Goal: Task Accomplishment & Management: Manage account settings

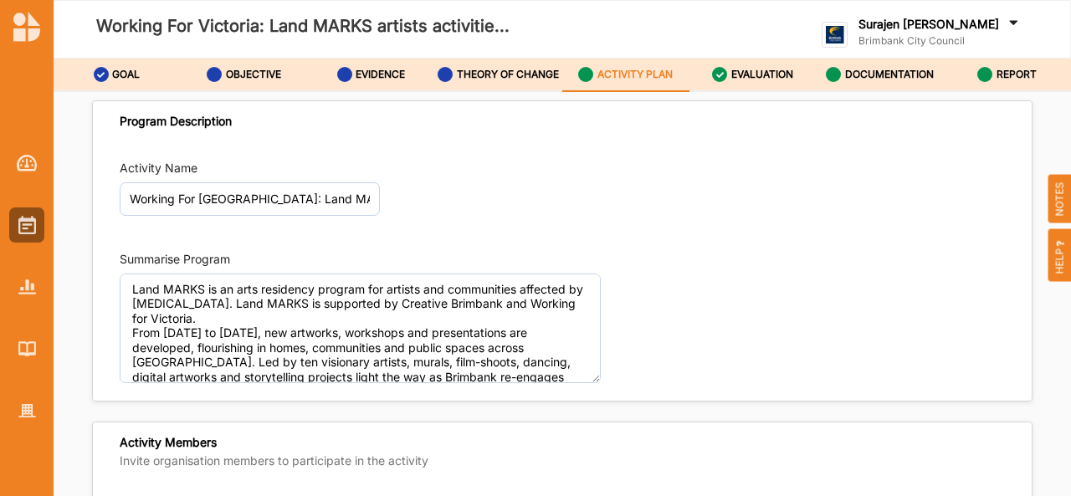
scroll to position [2844, 0]
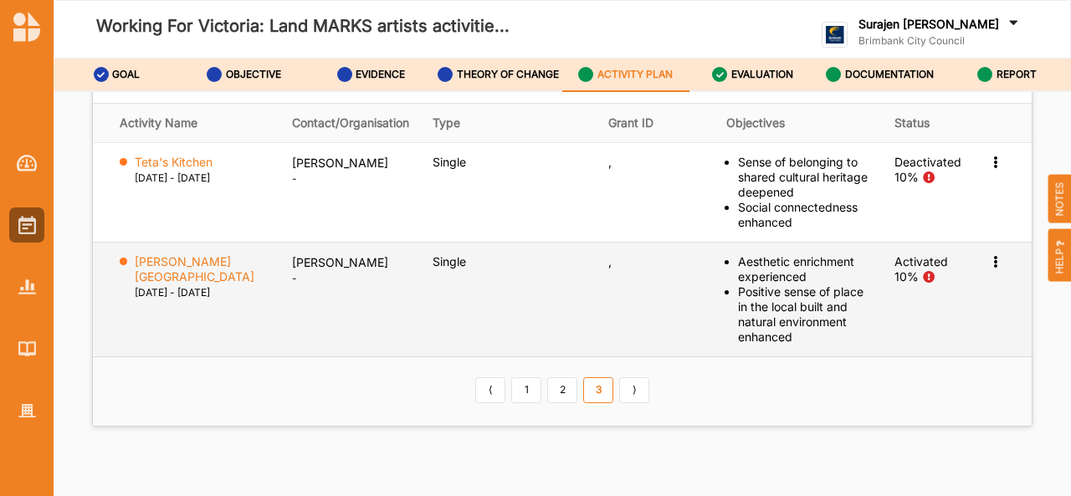
click at [994, 270] on div "Activation Information View Report Change Ownership Deactivate" at bounding box center [997, 261] width 17 height 15
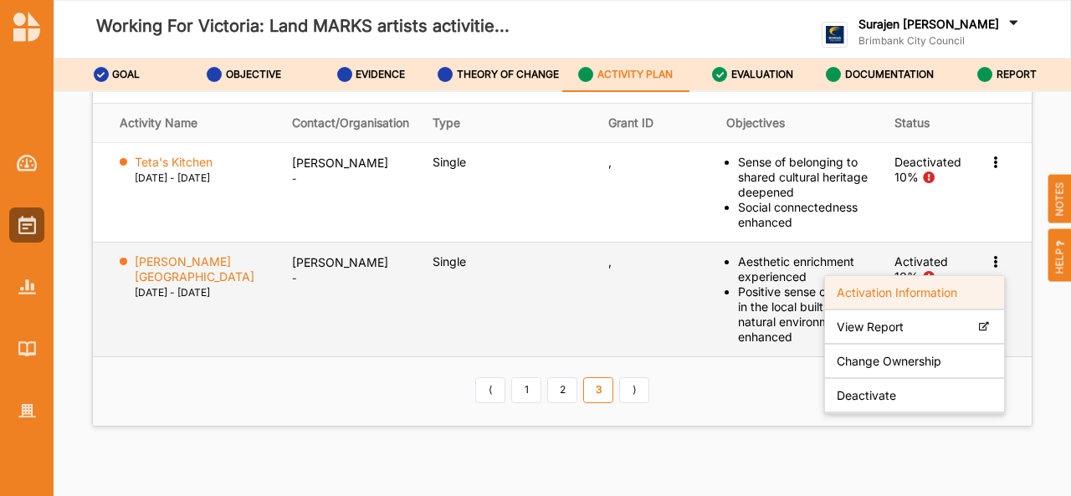
click at [901, 300] on label "Activation Information" at bounding box center [897, 292] width 121 height 15
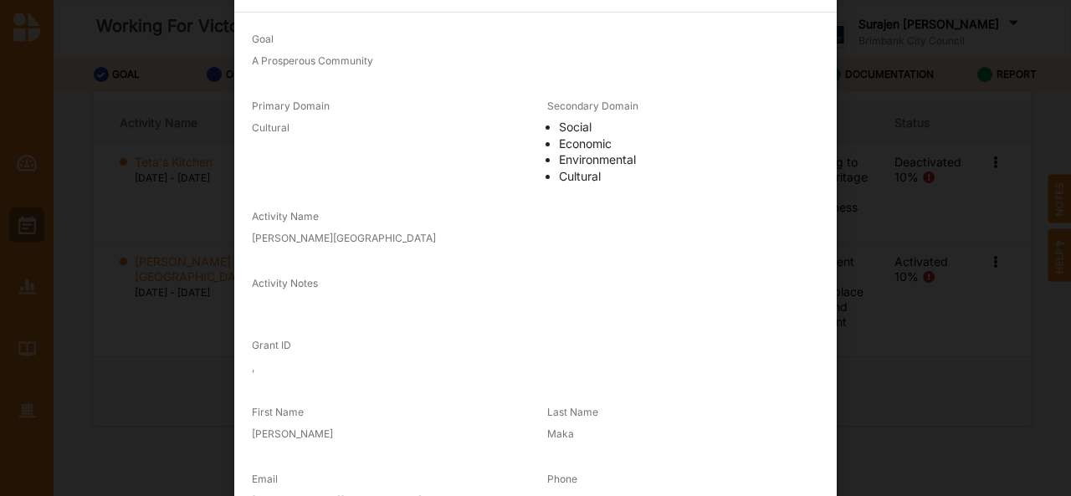
scroll to position [32, 0]
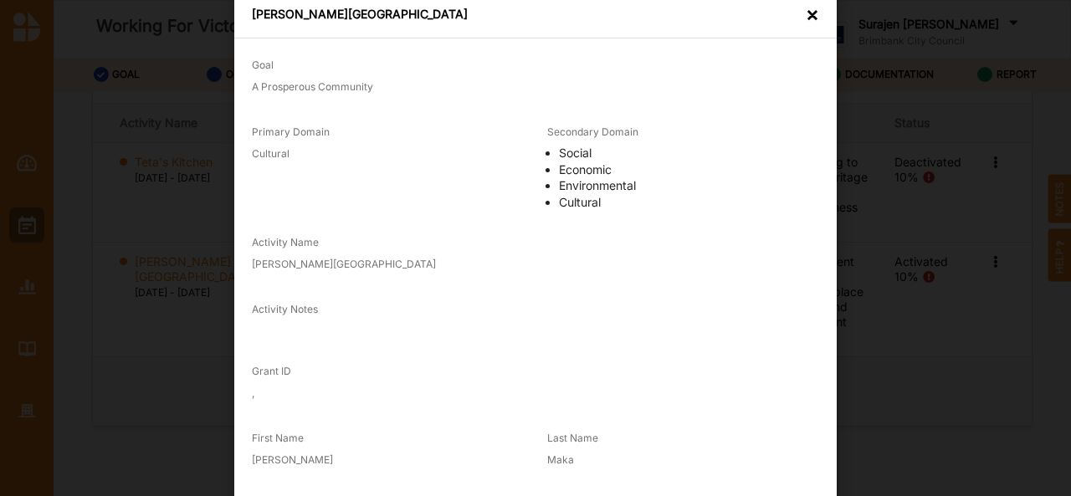
click at [802, 26] on div "[PERSON_NAME][GEOGRAPHIC_DATA] Mural ×" at bounding box center [535, 15] width 603 height 47
click at [806, 21] on div "×" at bounding box center [812, 15] width 13 height 17
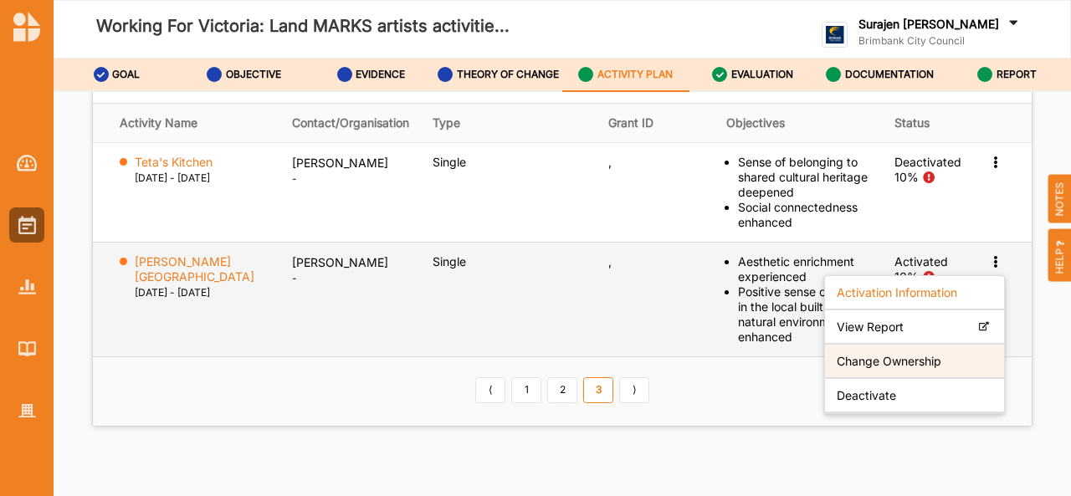
click at [872, 368] on label "Change Ownership" at bounding box center [889, 360] width 105 height 15
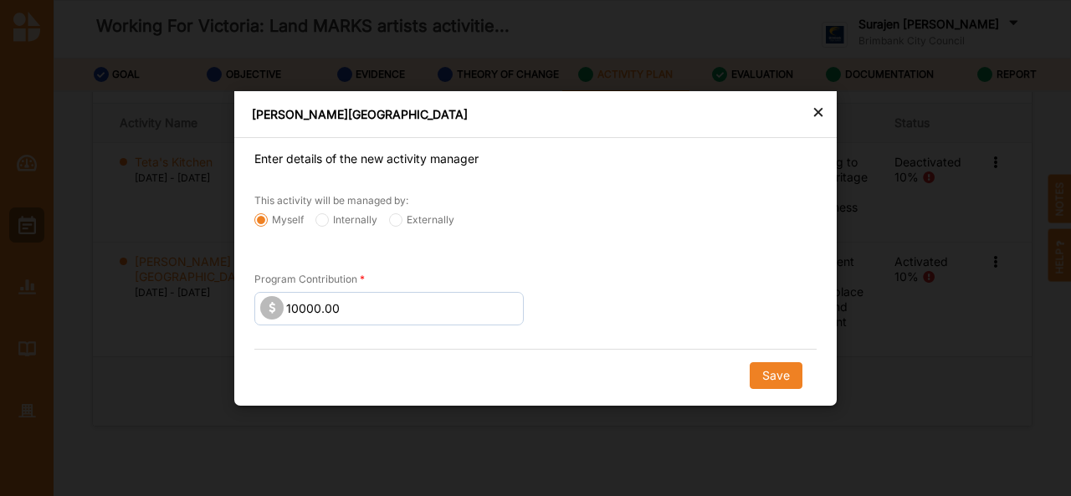
click at [819, 120] on div "×" at bounding box center [818, 111] width 13 height 20
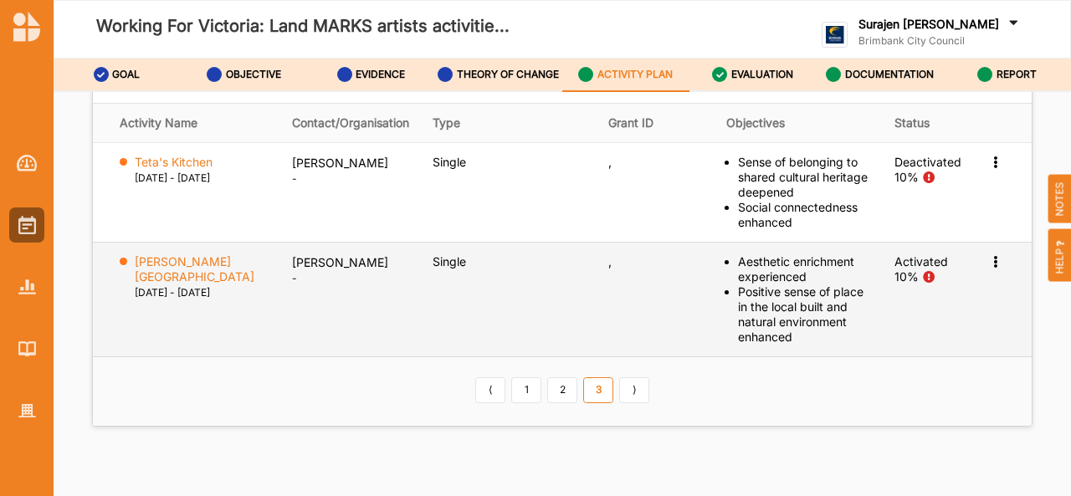
click at [990, 270] on div "Activation Information View Report Change Ownership Deactivate" at bounding box center [997, 261] width 17 height 15
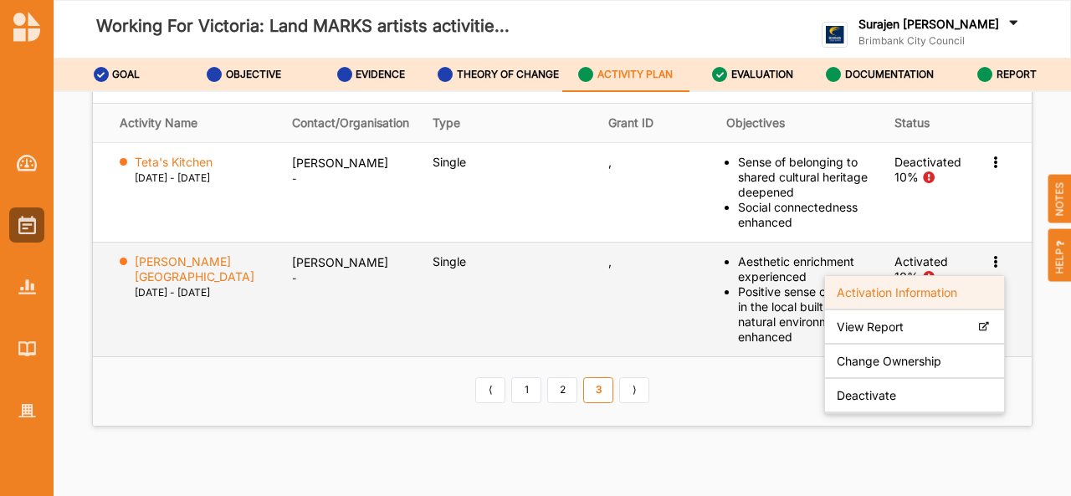
click at [897, 300] on label "Activation Information" at bounding box center [897, 292] width 121 height 15
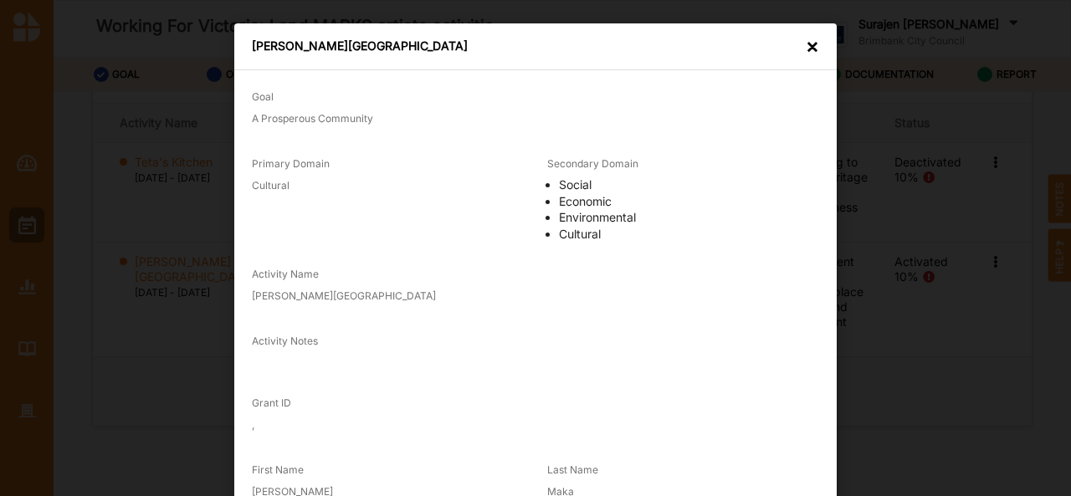
click at [809, 43] on div "×" at bounding box center [812, 47] width 13 height 17
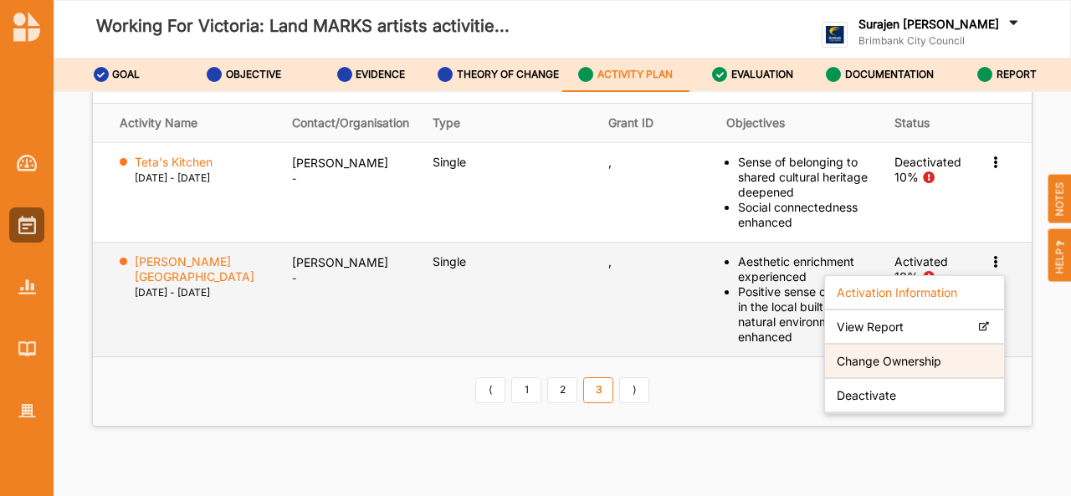
click at [860, 379] on div "Change Ownership" at bounding box center [914, 362] width 179 height 34
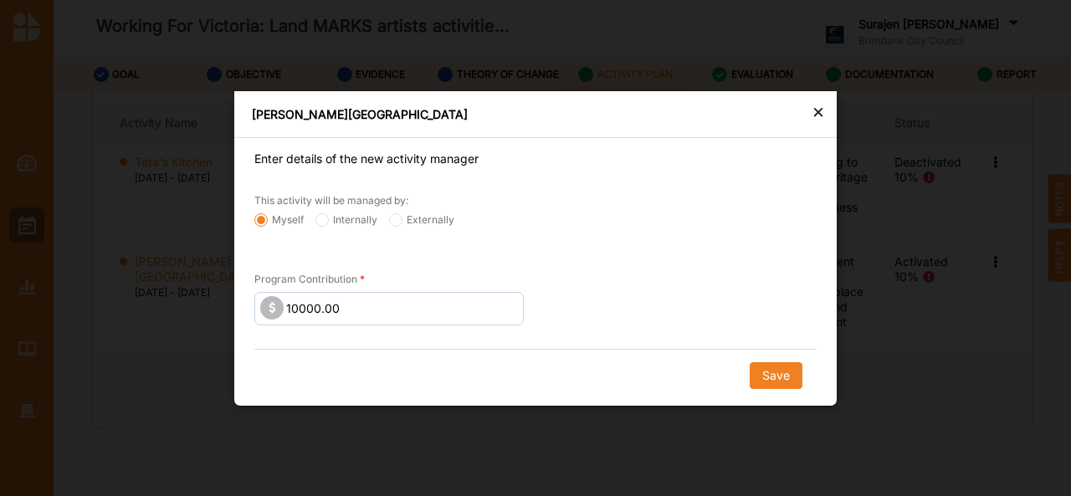
click at [819, 111] on div "×" at bounding box center [818, 111] width 13 height 20
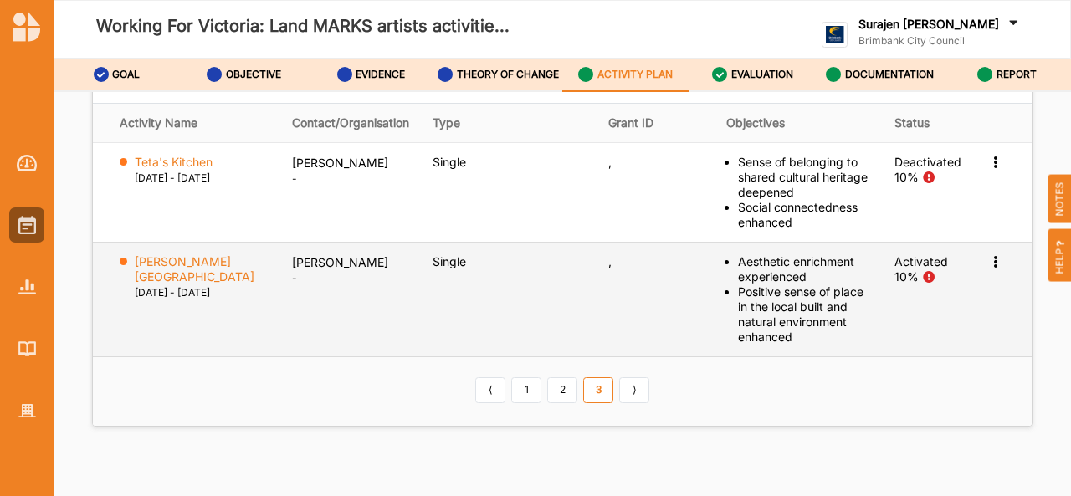
click at [292, 271] on p "[PERSON_NAME]" at bounding box center [350, 262] width 117 height 17
click at [989, 266] on icon at bounding box center [996, 260] width 14 height 12
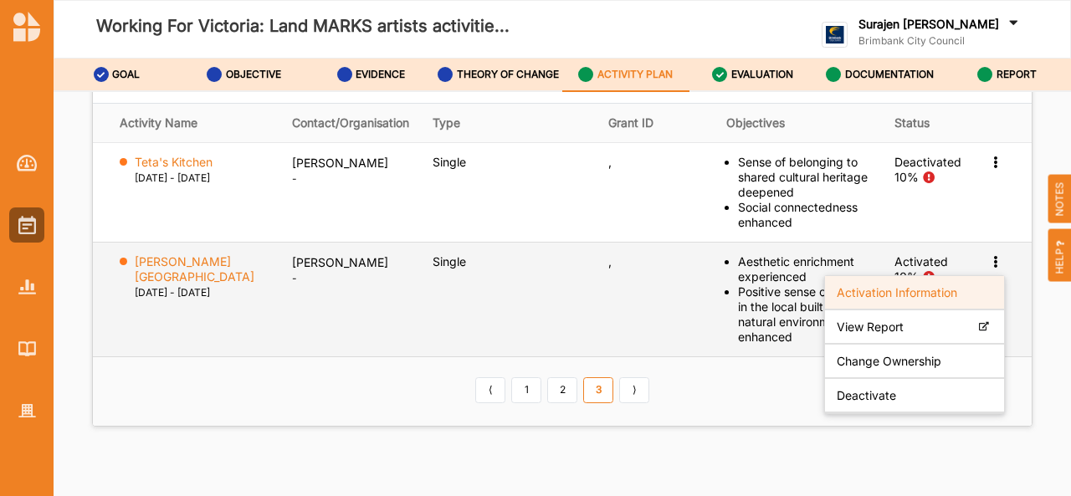
click at [912, 300] on label "Activation Information" at bounding box center [897, 292] width 121 height 15
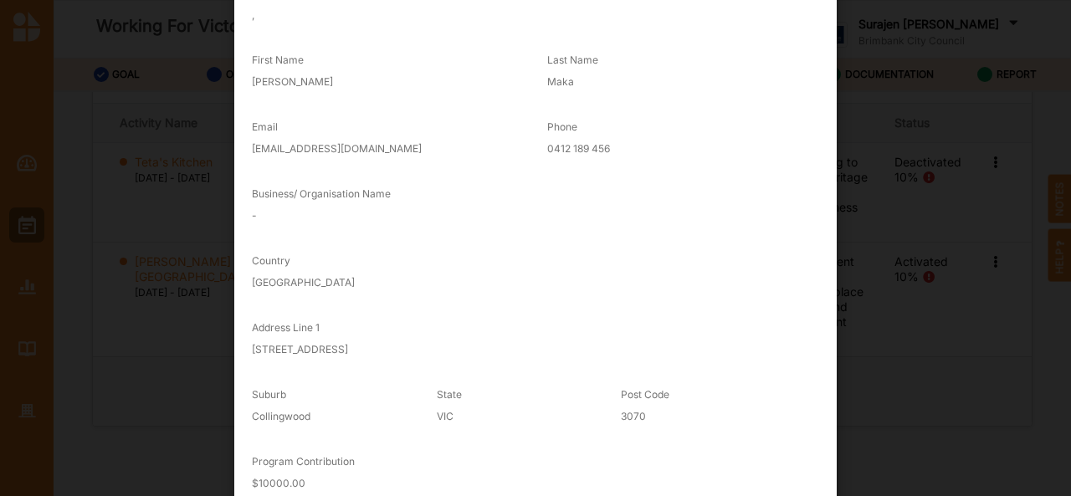
scroll to position [480, 0]
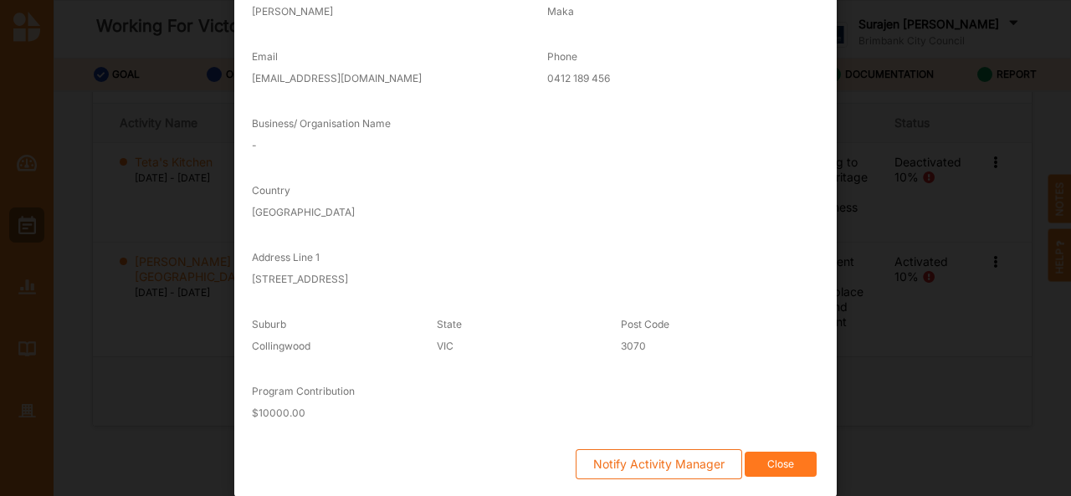
click at [783, 473] on button "Close" at bounding box center [781, 465] width 72 height 26
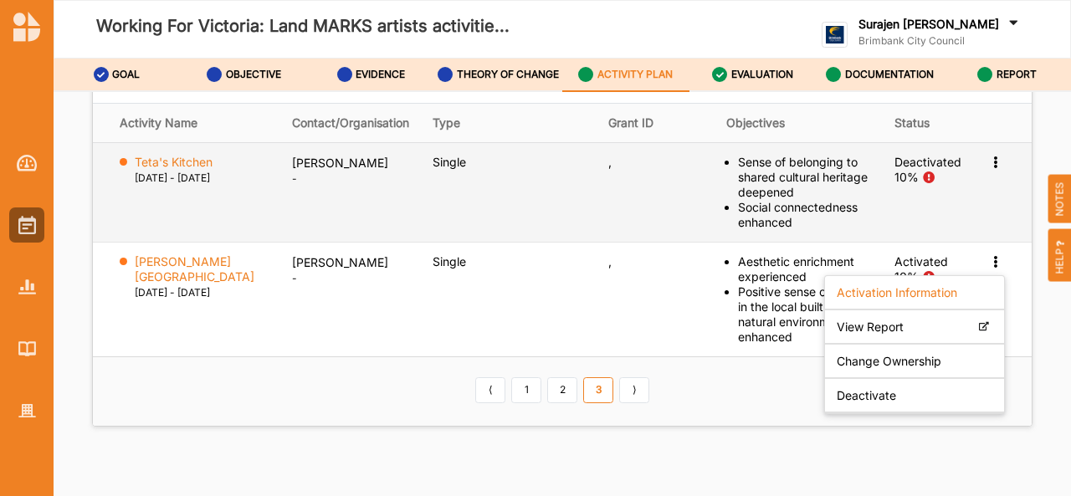
click at [597, 242] on td "," at bounding box center [655, 192] width 117 height 100
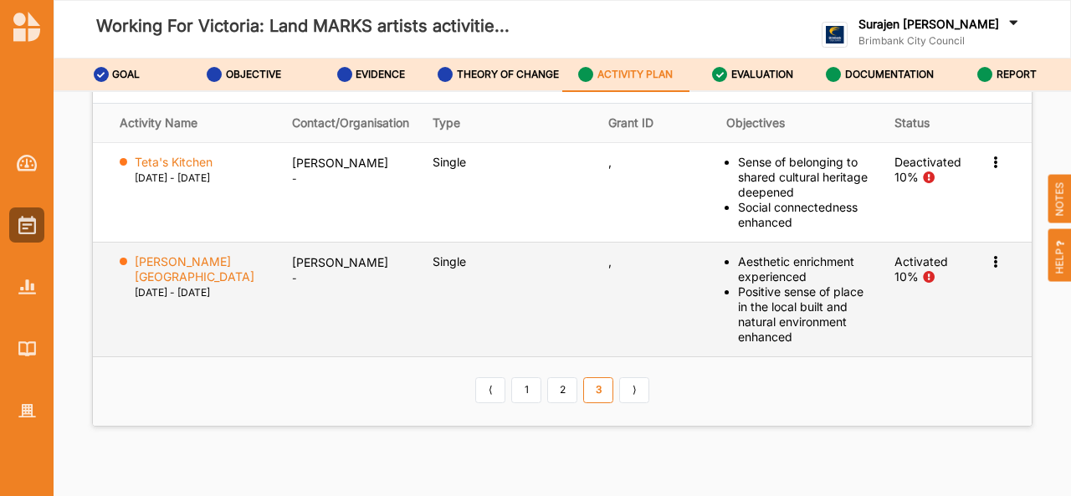
click at [989, 270] on div "Activation Information View Report Change Ownership Deactivate" at bounding box center [997, 261] width 17 height 15
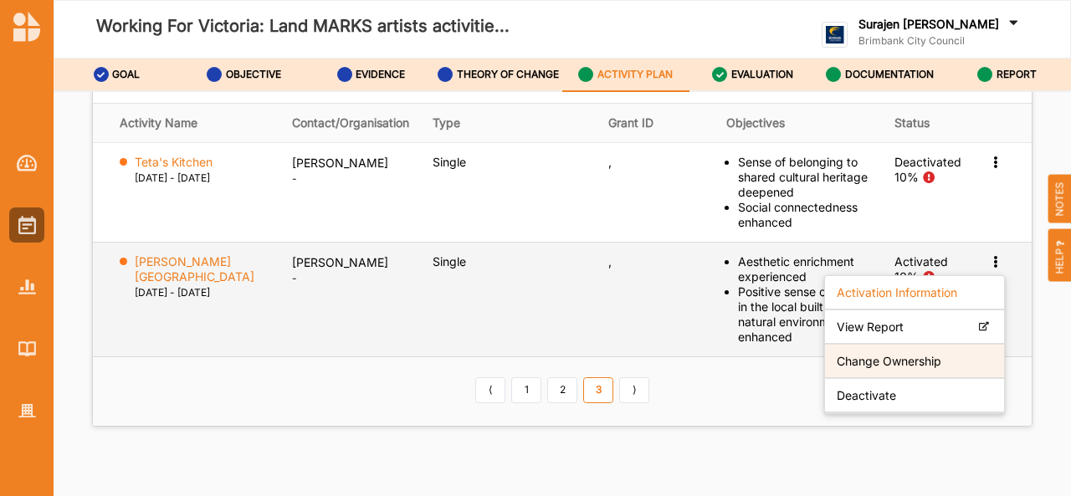
click at [869, 368] on label "Change Ownership" at bounding box center [889, 360] width 105 height 15
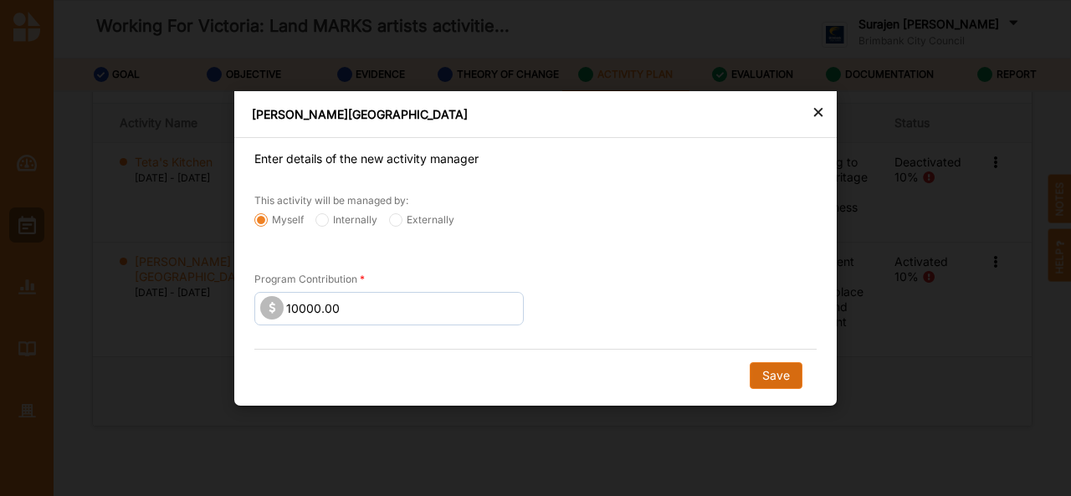
click at [777, 367] on button "Save" at bounding box center [776, 375] width 53 height 27
radio input "false"
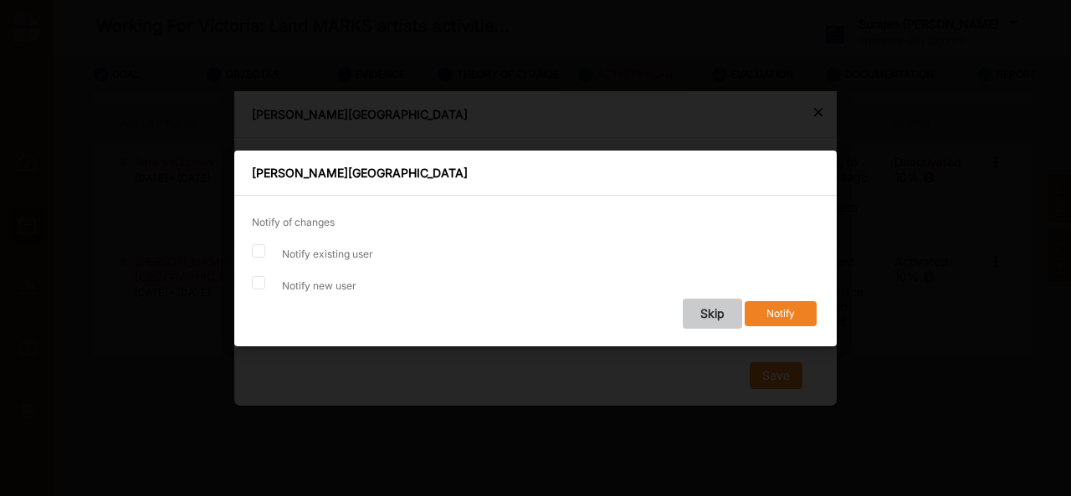
click at [711, 319] on button "Skip" at bounding box center [712, 314] width 59 height 30
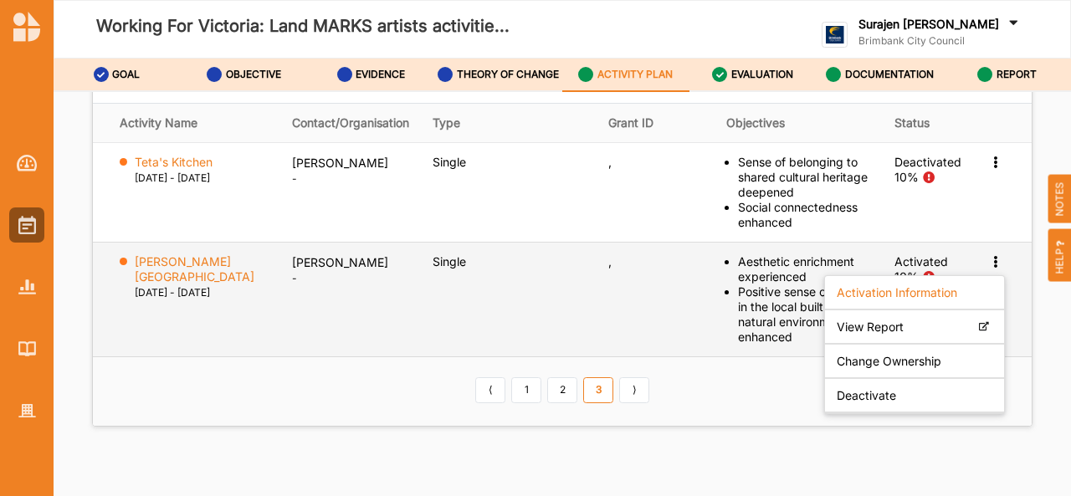
click at [280, 357] on td "Mike Maka -" at bounding box center [350, 299] width 141 height 115
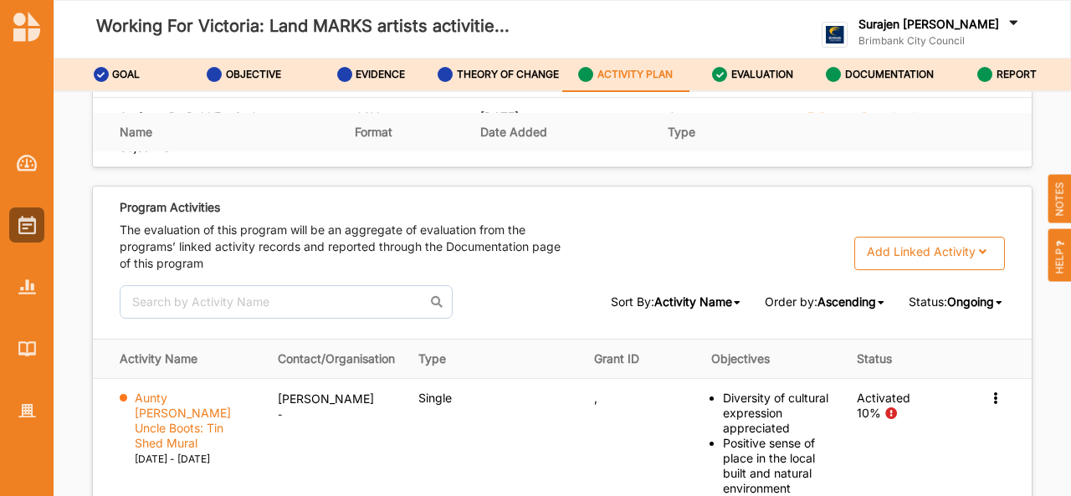
scroll to position [2610, 0]
click at [968, 307] on span "Ongoing" at bounding box center [971, 300] width 47 height 14
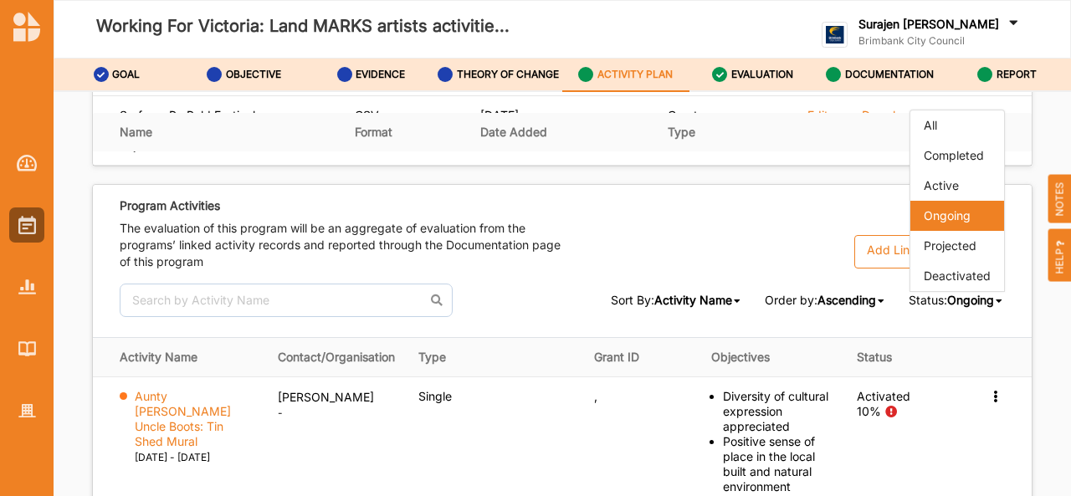
click at [936, 231] on div "Ongoing" at bounding box center [958, 216] width 94 height 30
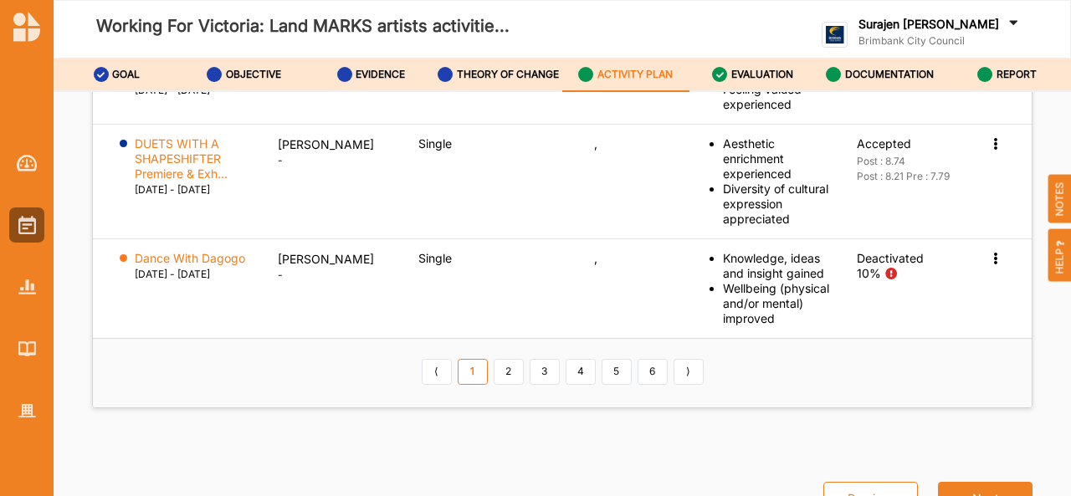
scroll to position [3241, 0]
click at [506, 379] on link "2" at bounding box center [509, 372] width 30 height 27
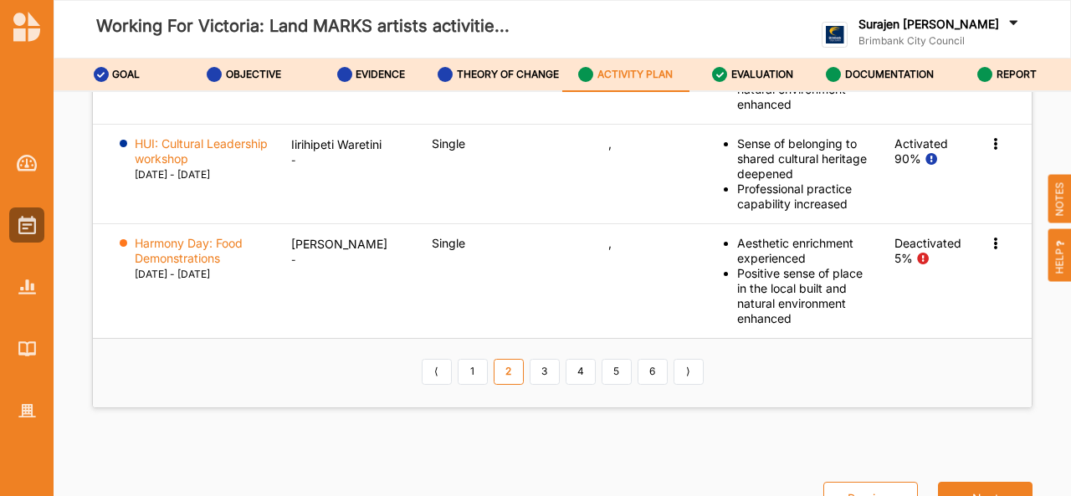
scroll to position [3196, 0]
click at [656, 372] on link "6" at bounding box center [653, 372] width 30 height 27
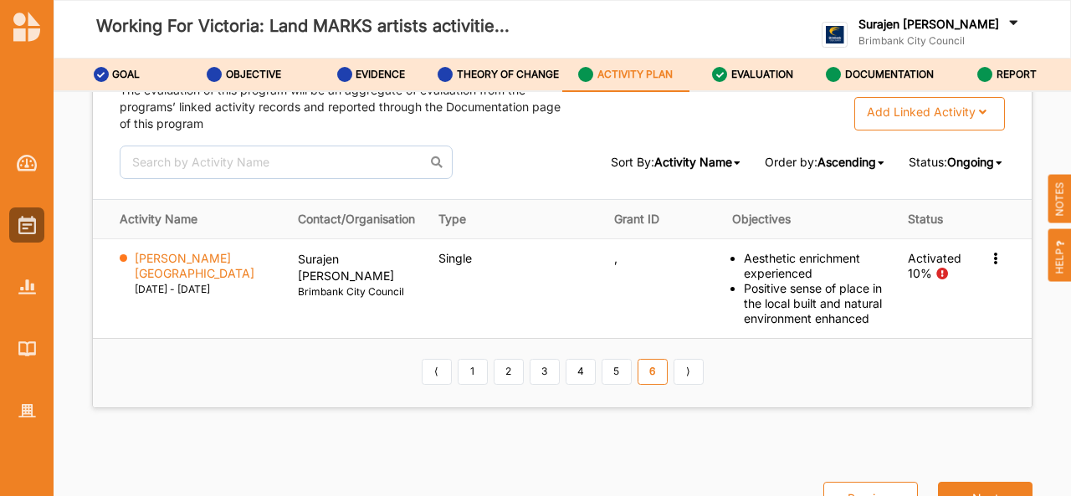
scroll to position [2784, 0]
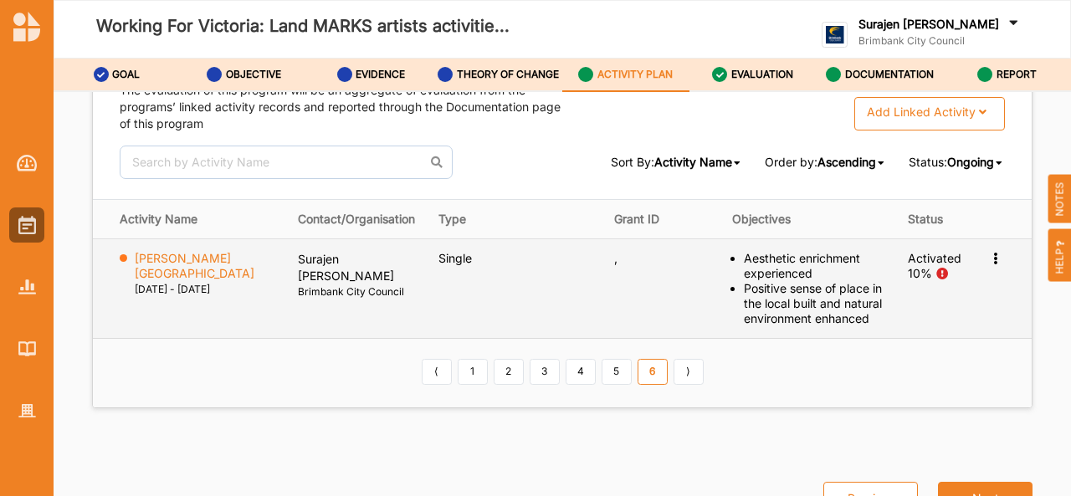
click at [989, 263] on icon at bounding box center [996, 257] width 14 height 12
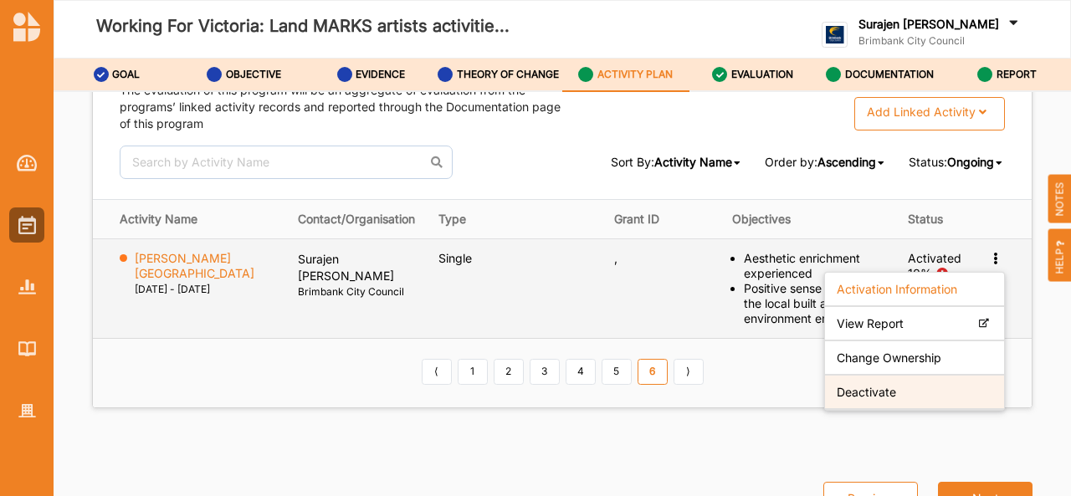
click at [855, 399] on label "Deactivate" at bounding box center [866, 391] width 59 height 15
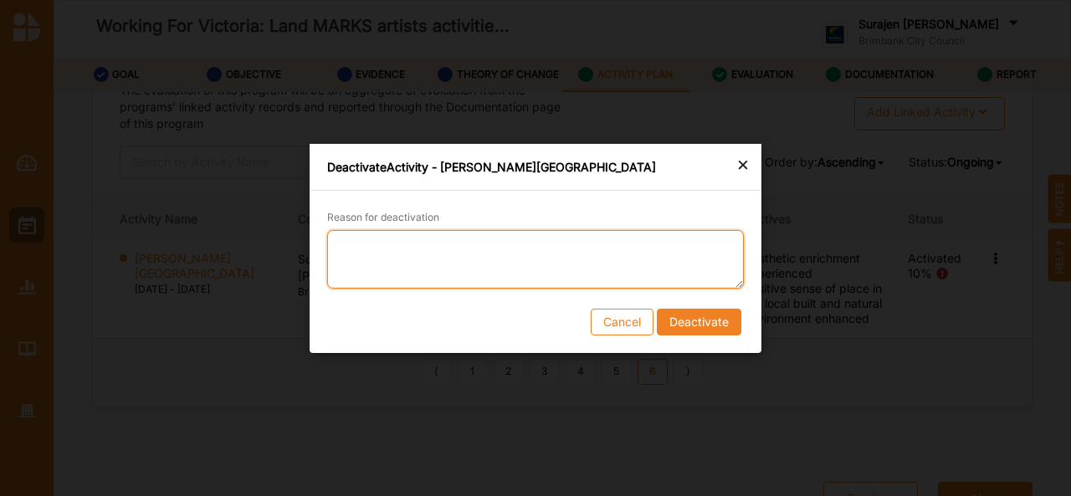
click at [552, 238] on textarea "Reason for deactivation" at bounding box center [535, 258] width 417 height 59
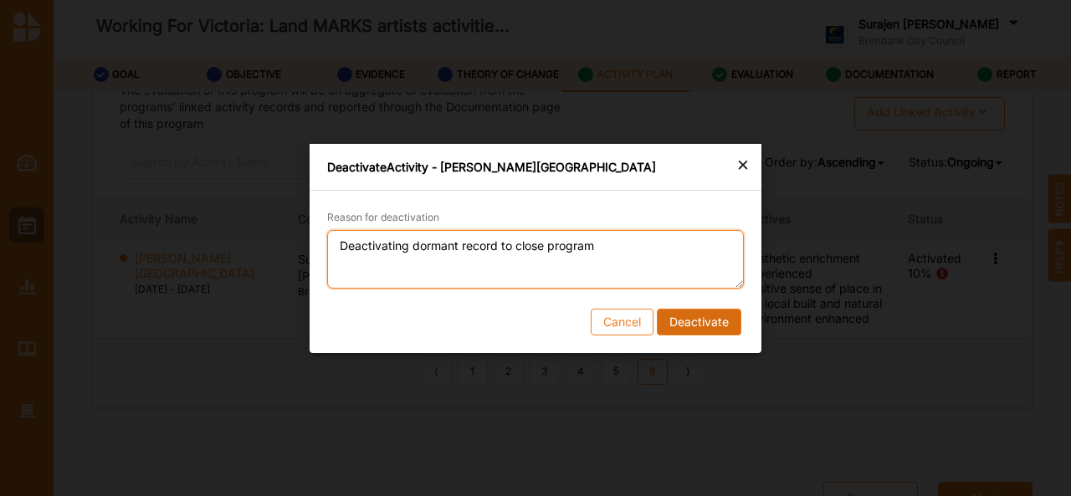
type textarea "Deactivating dormant record to close program"
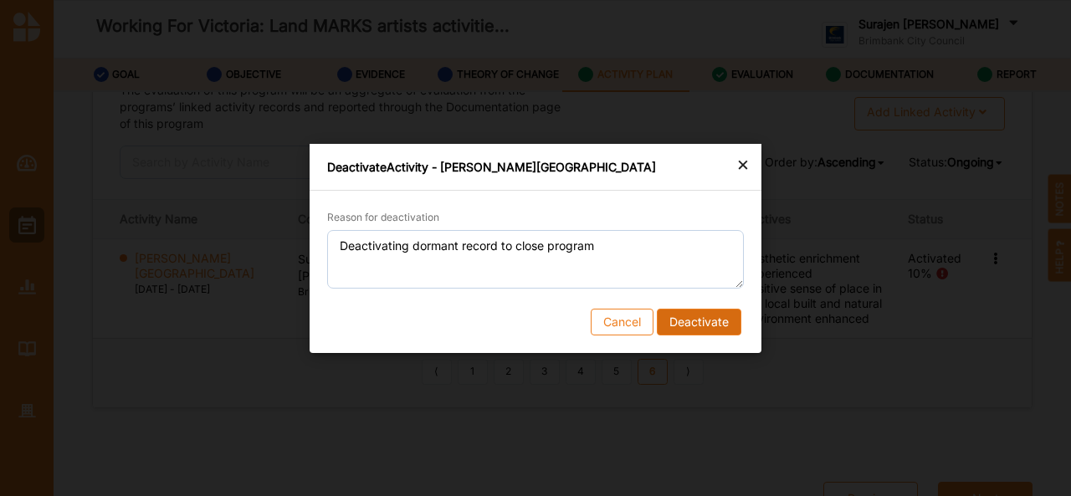
click at [688, 326] on button "Deactivate" at bounding box center [699, 321] width 85 height 27
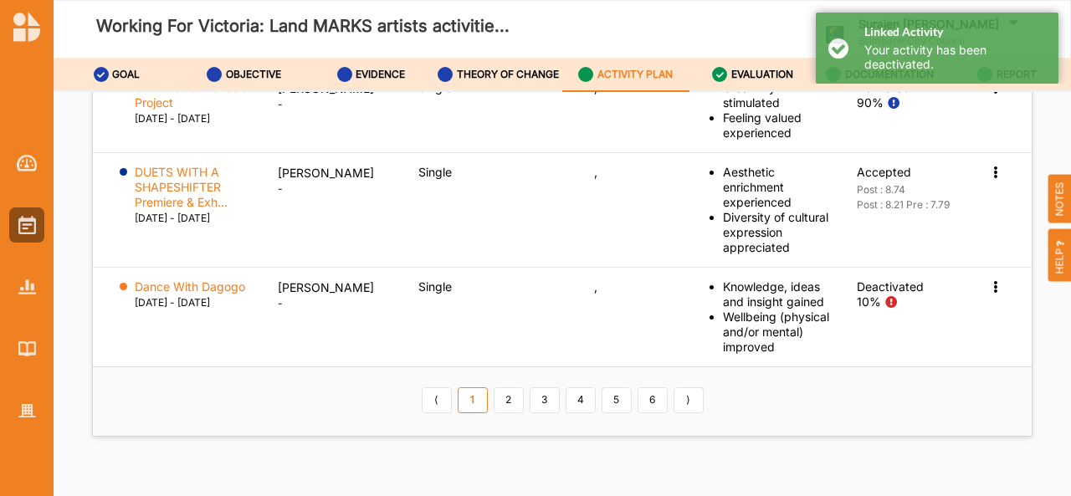
scroll to position [3241, 0]
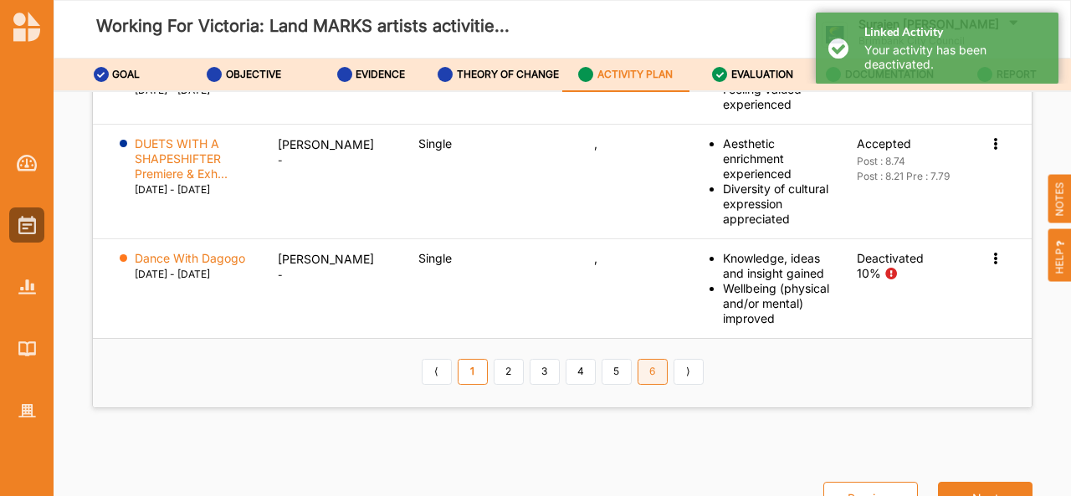
click at [649, 362] on link "6" at bounding box center [653, 372] width 30 height 27
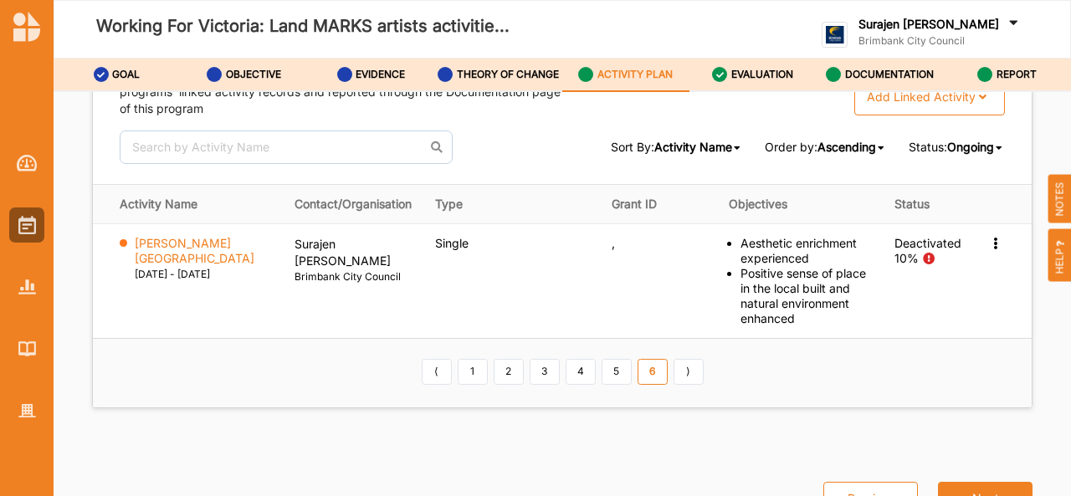
click at [648, 370] on link "6" at bounding box center [653, 372] width 30 height 27
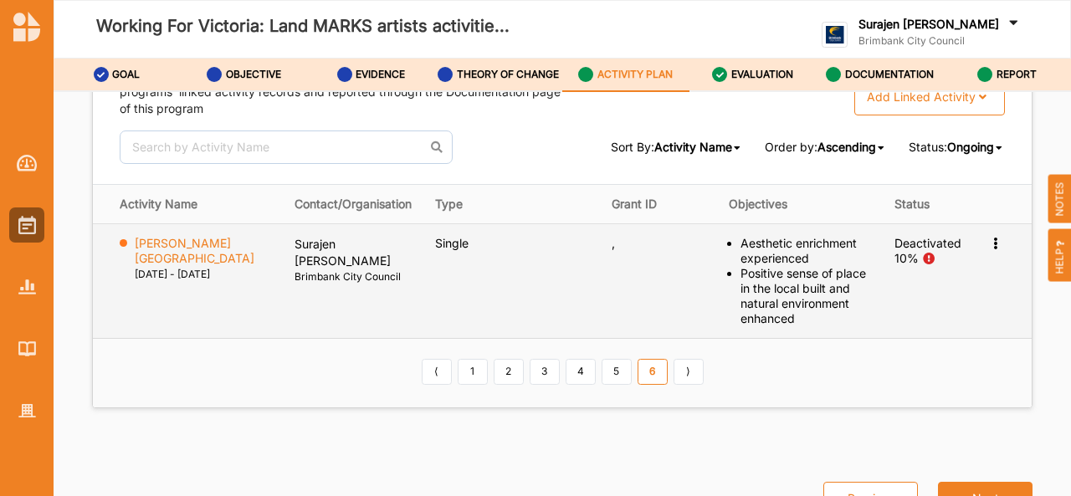
click at [989, 248] on icon at bounding box center [996, 242] width 14 height 12
click at [628, 277] on td "," at bounding box center [658, 280] width 117 height 115
click at [993, 248] on icon at bounding box center [996, 242] width 14 height 12
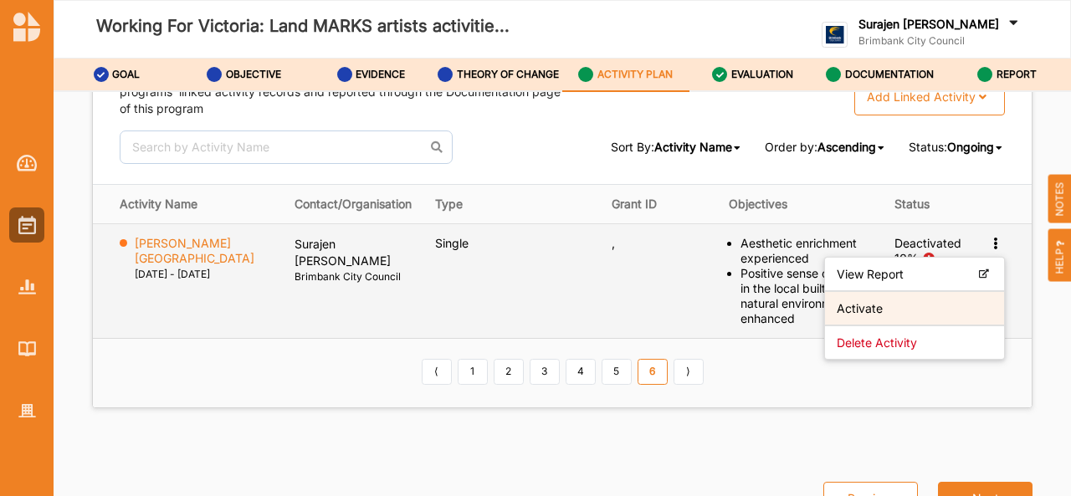
click at [859, 316] on label "Activate" at bounding box center [860, 308] width 46 height 15
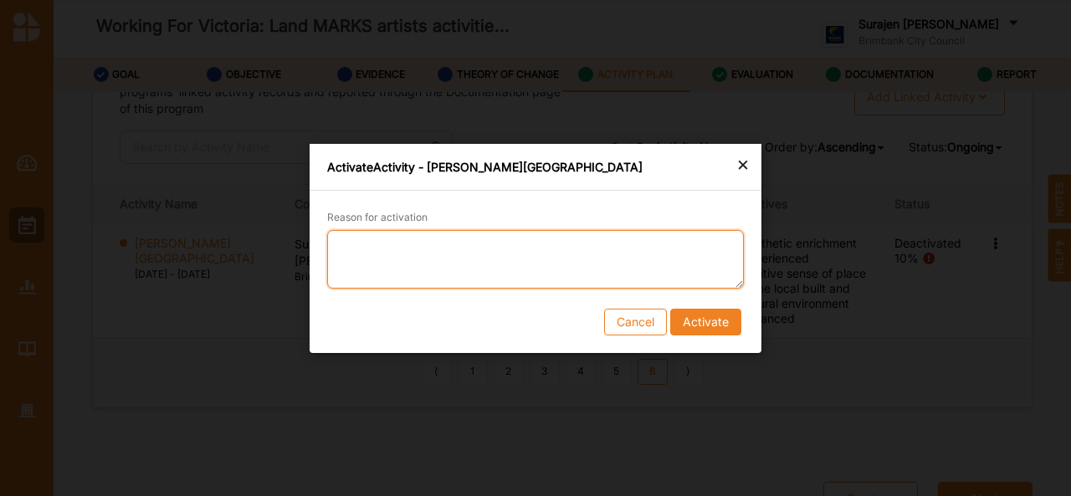
click at [475, 255] on textarea "Reason for activation" at bounding box center [535, 258] width 417 height 59
type textarea "test"
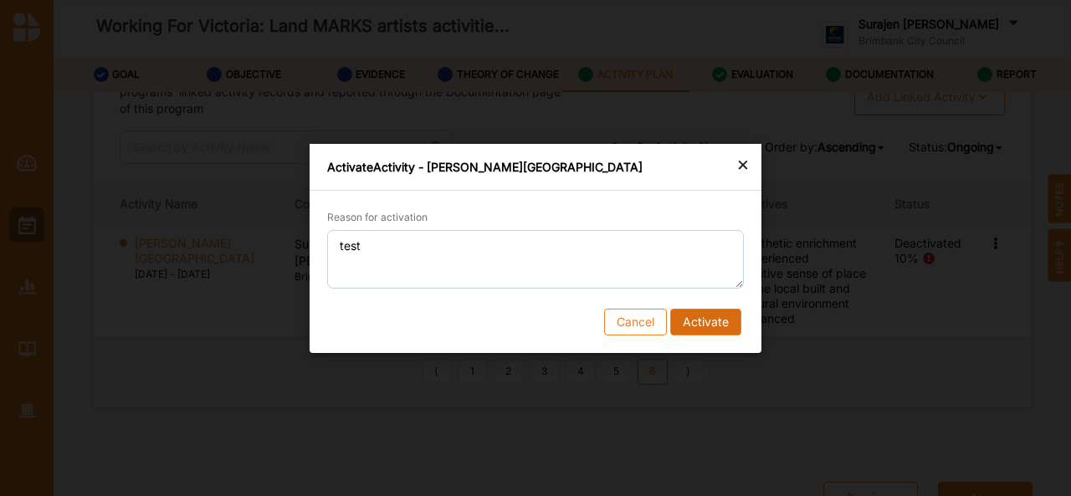
click at [696, 309] on button "Activate" at bounding box center [705, 321] width 71 height 27
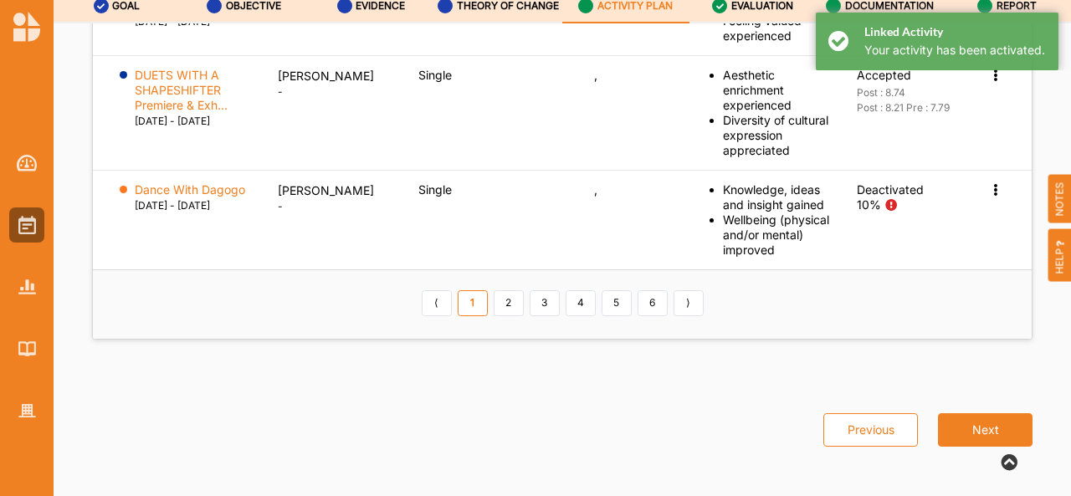
scroll to position [67, 0]
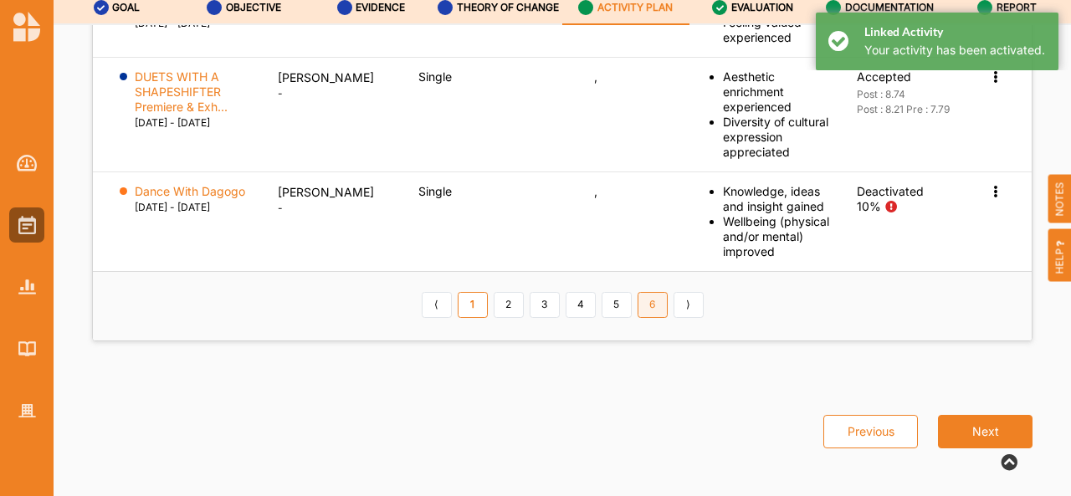
click at [653, 311] on link "6" at bounding box center [653, 305] width 30 height 27
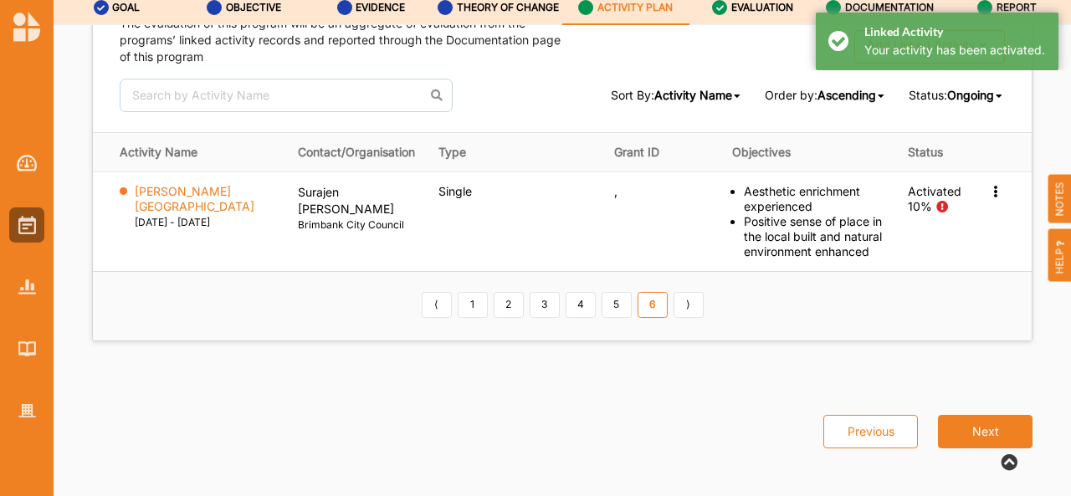
scroll to position [2784, 0]
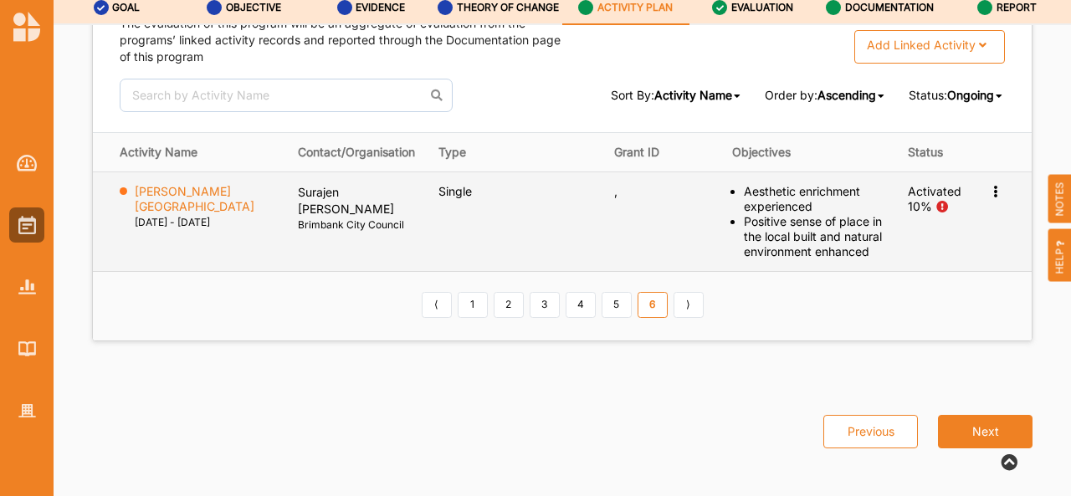
click at [991, 196] on icon at bounding box center [996, 190] width 14 height 12
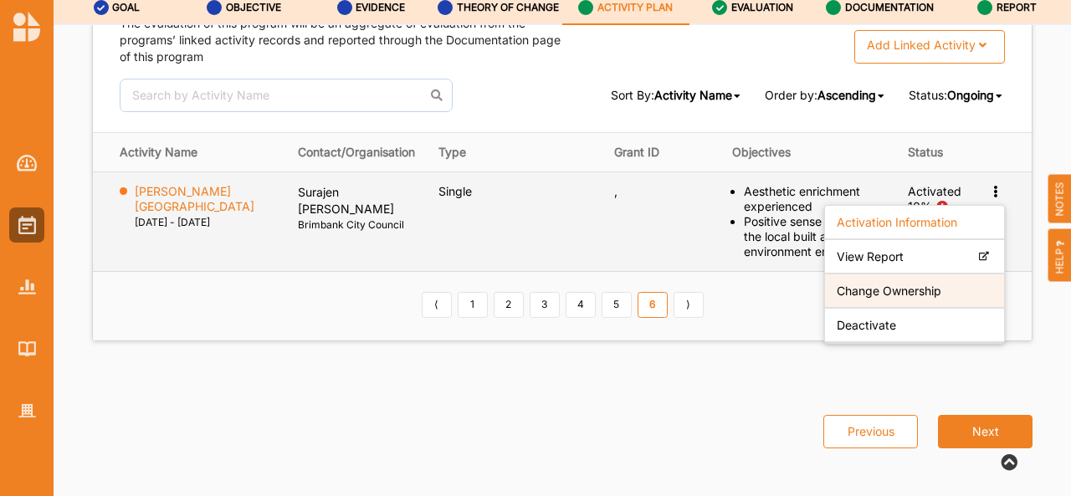
click at [901, 298] on label "Change Ownership" at bounding box center [889, 290] width 105 height 15
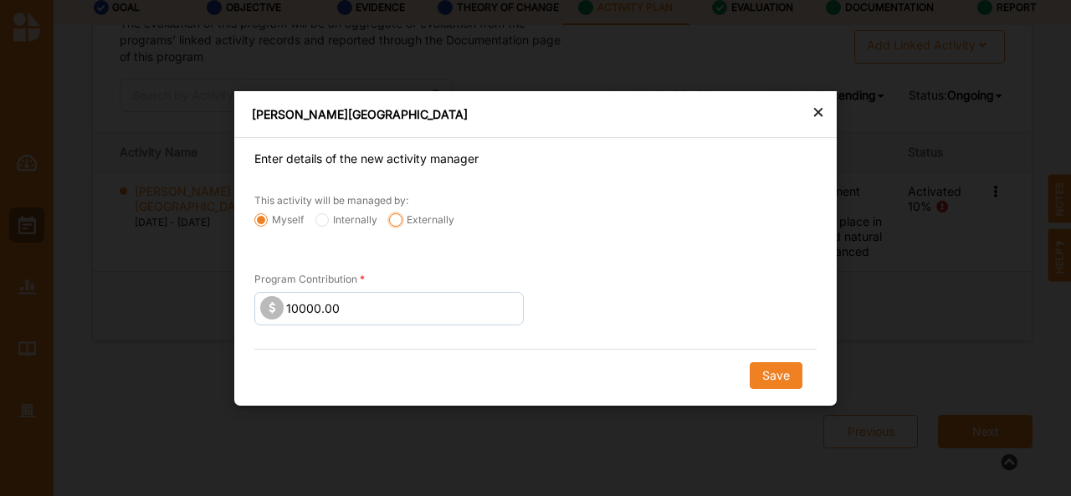
click at [390, 223] on input "Externally" at bounding box center [395, 219] width 13 height 13
radio input "true"
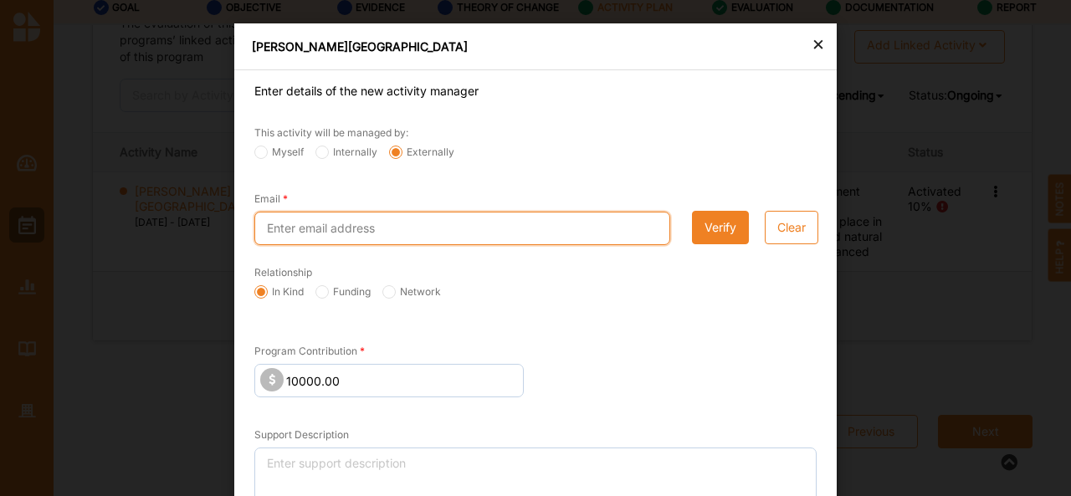
click at [390, 223] on input "Email" at bounding box center [462, 228] width 416 height 33
type input "info@makatron.com"
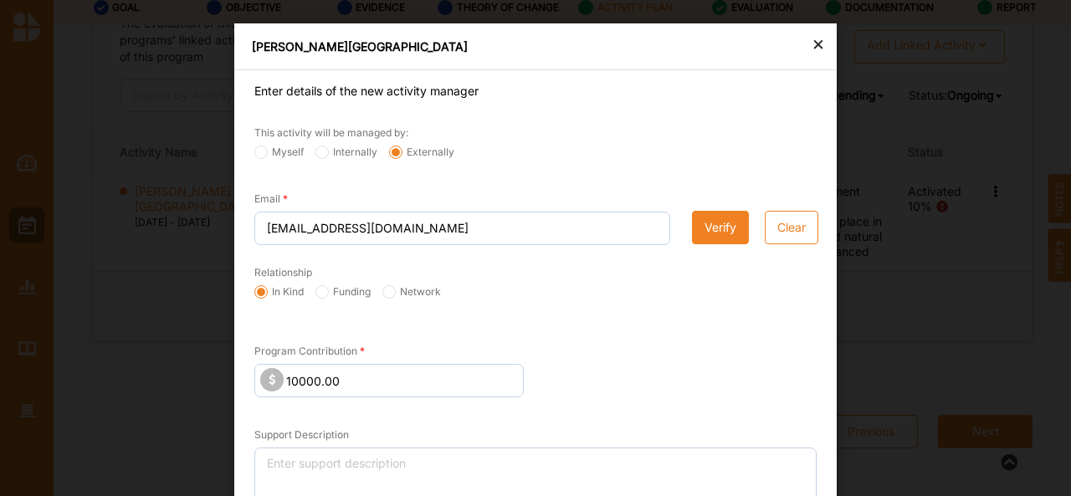
click at [713, 220] on button "Verify" at bounding box center [720, 227] width 57 height 33
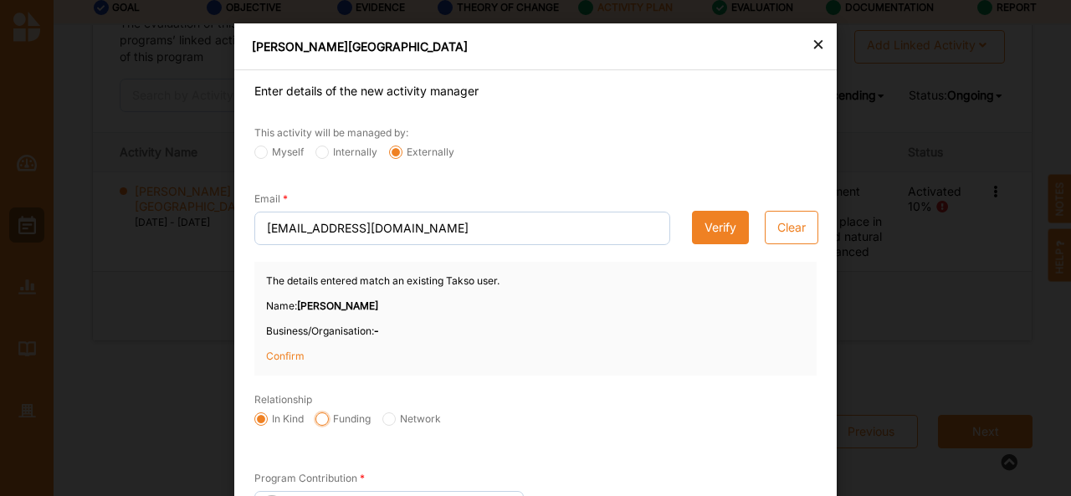
click at [318, 417] on input "Funding" at bounding box center [322, 419] width 13 height 13
radio input "true"
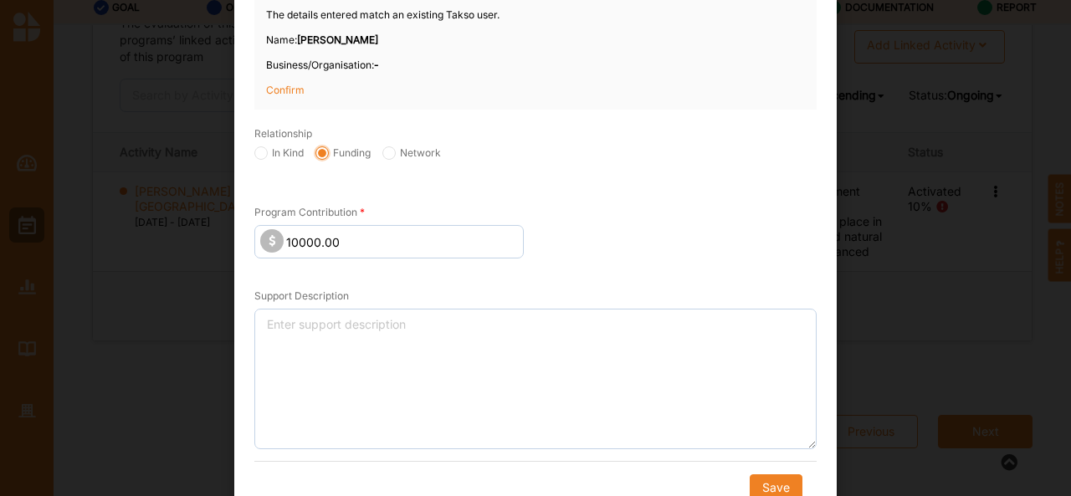
scroll to position [285, 0]
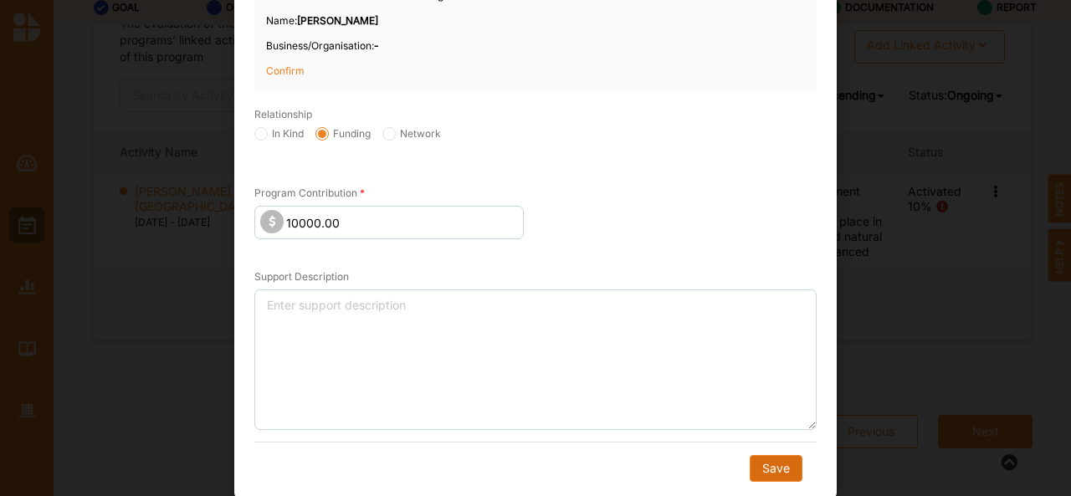
click at [778, 458] on button "Save" at bounding box center [776, 468] width 53 height 27
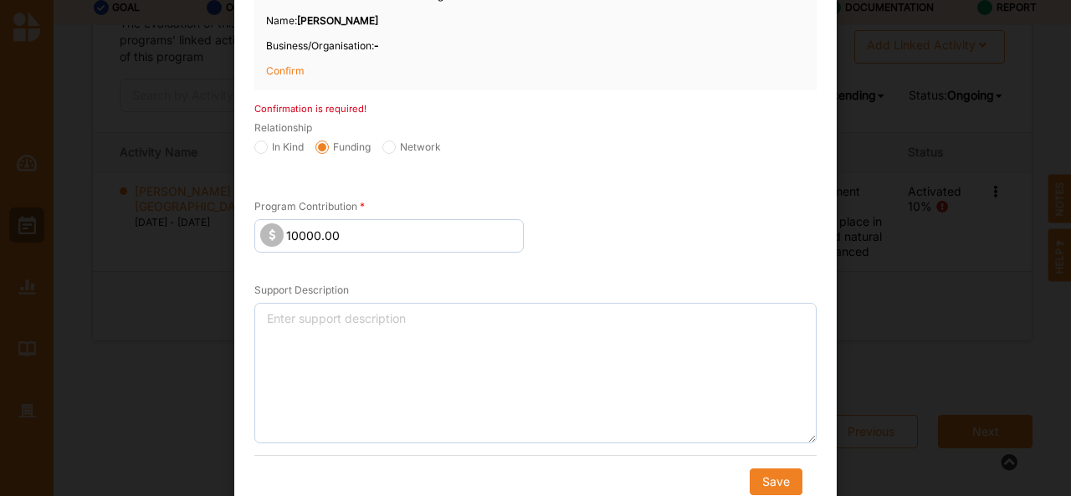
click at [271, 68] on p "Confirm" at bounding box center [308, 71] width 84 height 15
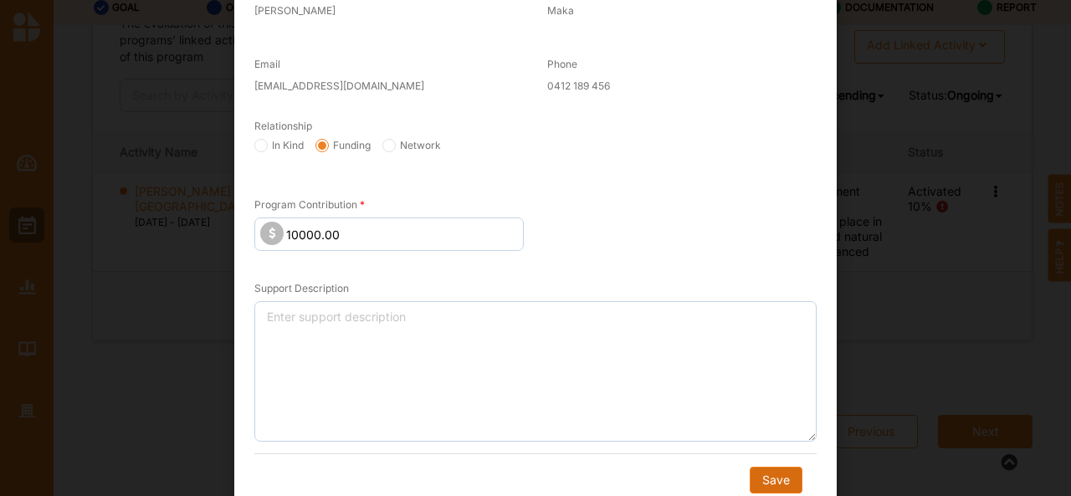
click at [756, 467] on button "Save" at bounding box center [776, 480] width 53 height 27
radio input "true"
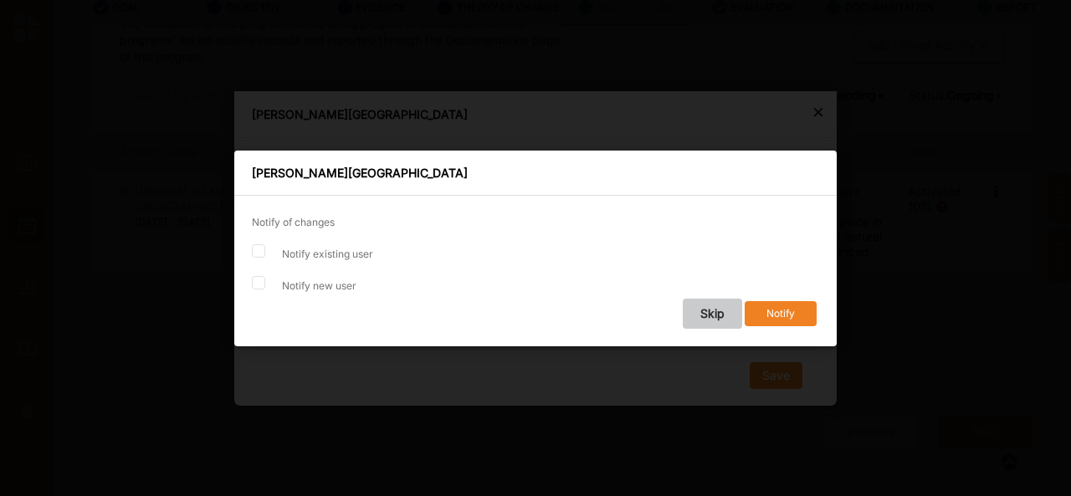
click at [703, 300] on button "Skip" at bounding box center [712, 314] width 59 height 30
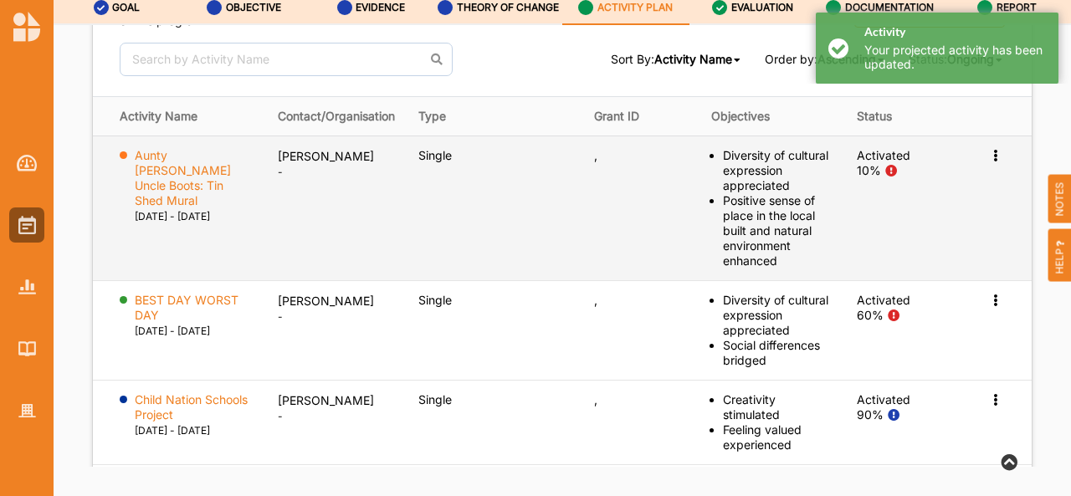
click at [341, 182] on td "Mike Maka -" at bounding box center [336, 208] width 141 height 145
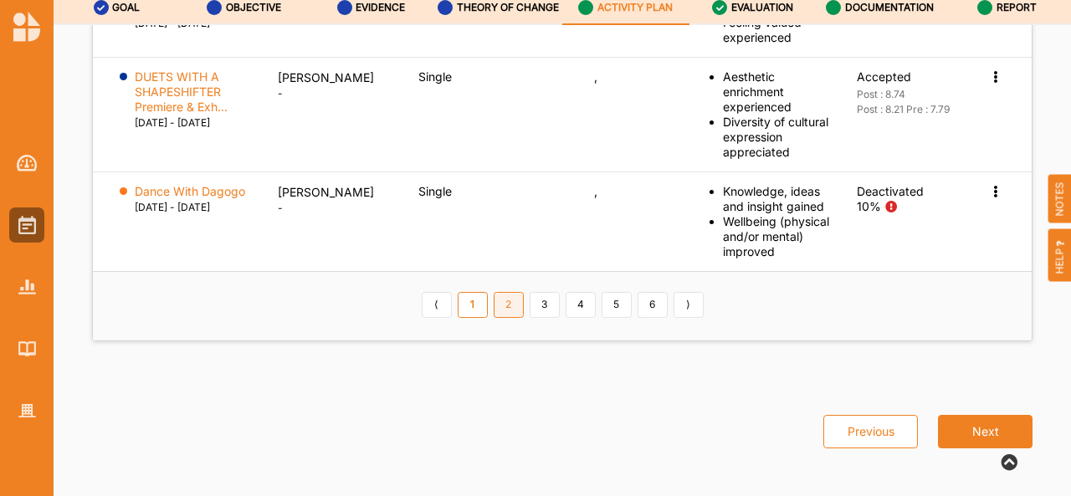
click at [510, 311] on link "2" at bounding box center [509, 305] width 30 height 27
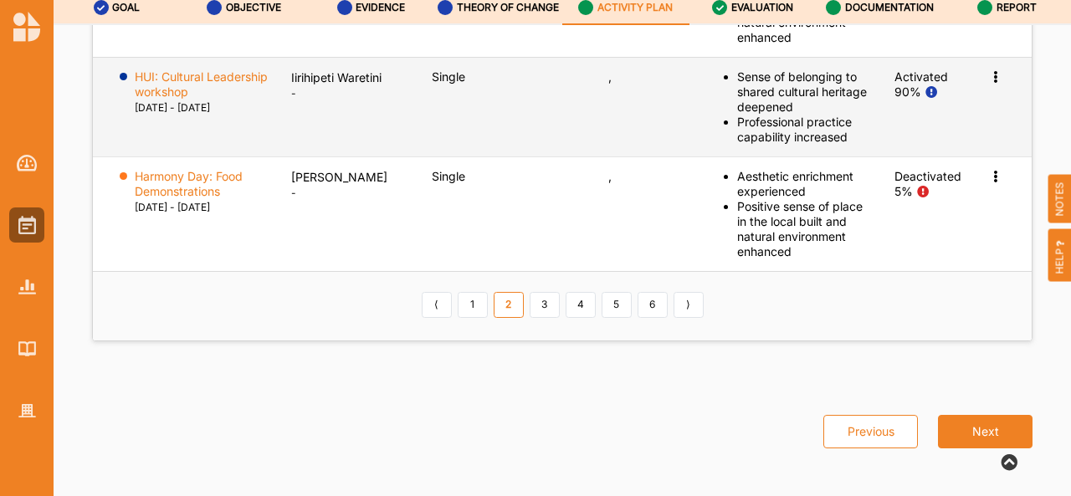
click at [989, 80] on icon at bounding box center [996, 75] width 14 height 12
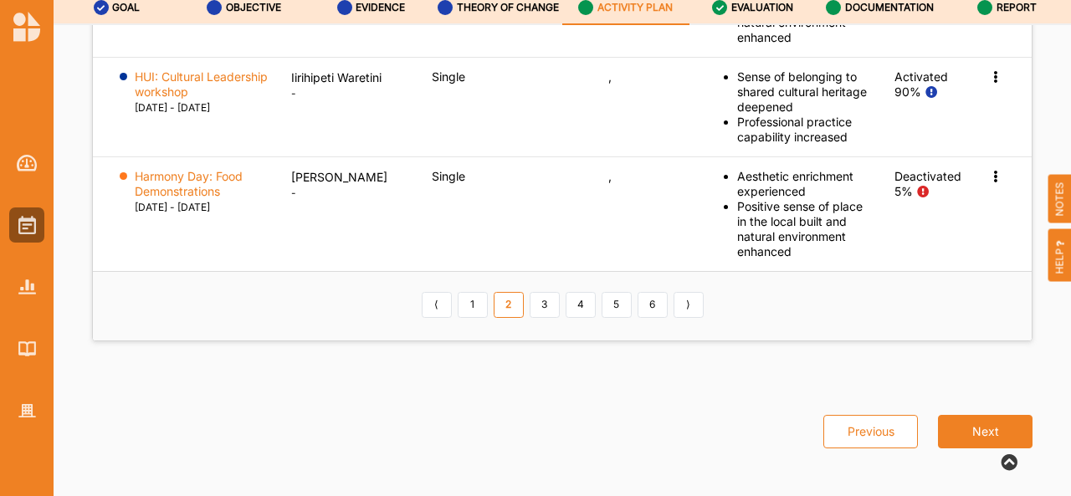
click at [535, 388] on div "Previous Next" at bounding box center [562, 421] width 961 height 92
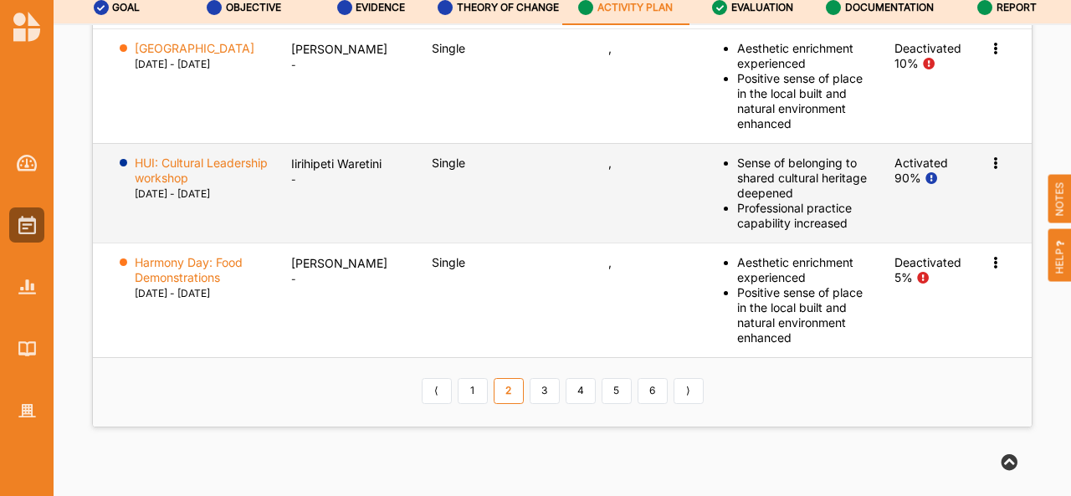
scroll to position [3137, 0]
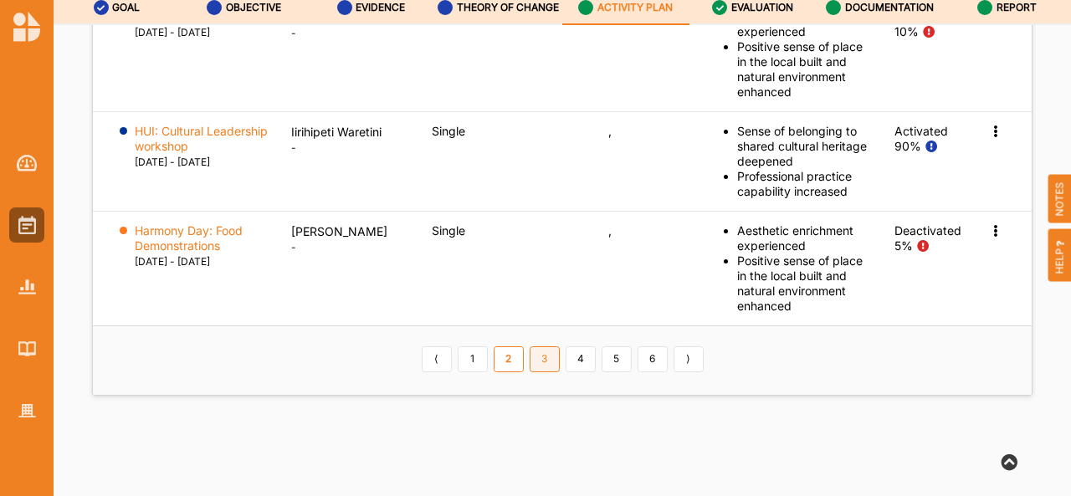
click at [542, 355] on link "3" at bounding box center [545, 360] width 30 height 27
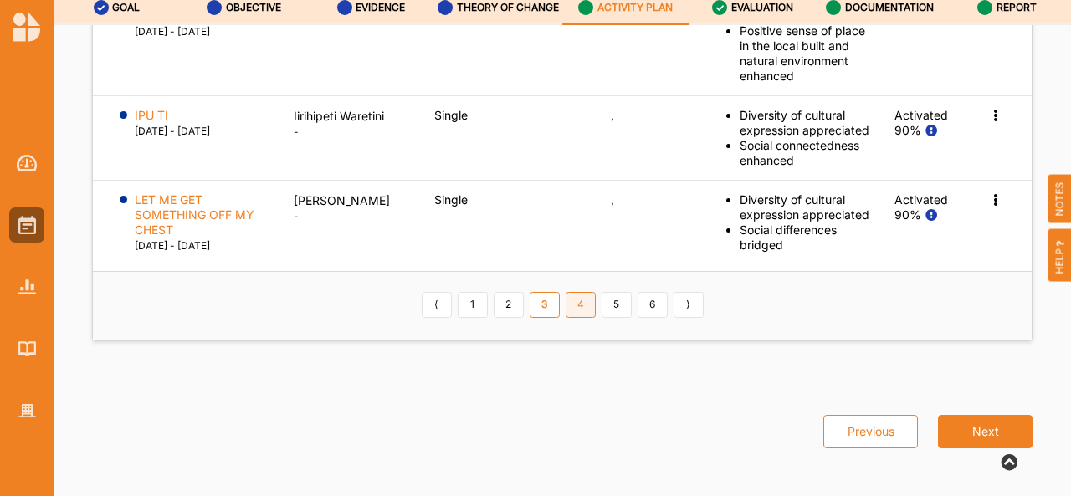
click at [569, 319] on link "4" at bounding box center [581, 305] width 30 height 27
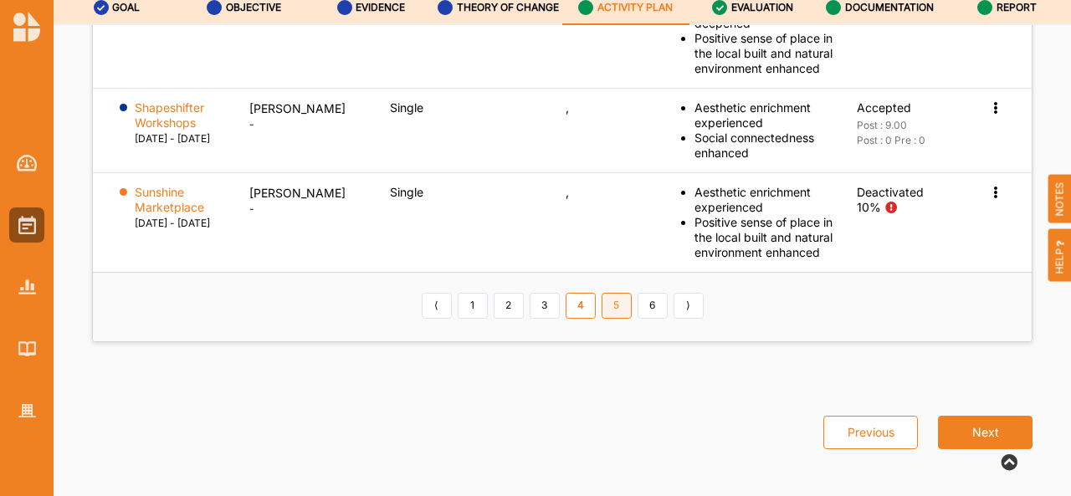
click at [608, 320] on link "5" at bounding box center [617, 306] width 30 height 27
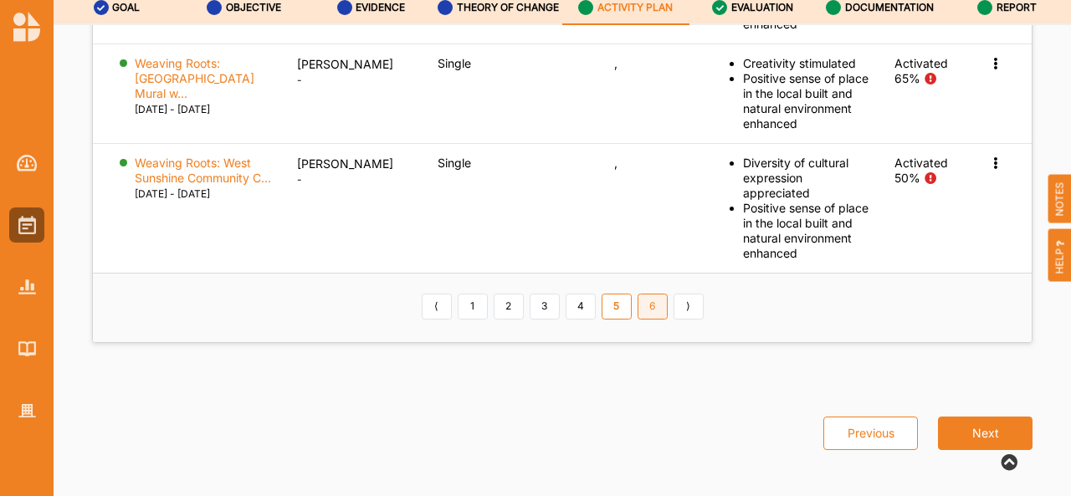
click at [638, 321] on link "6" at bounding box center [653, 307] width 30 height 27
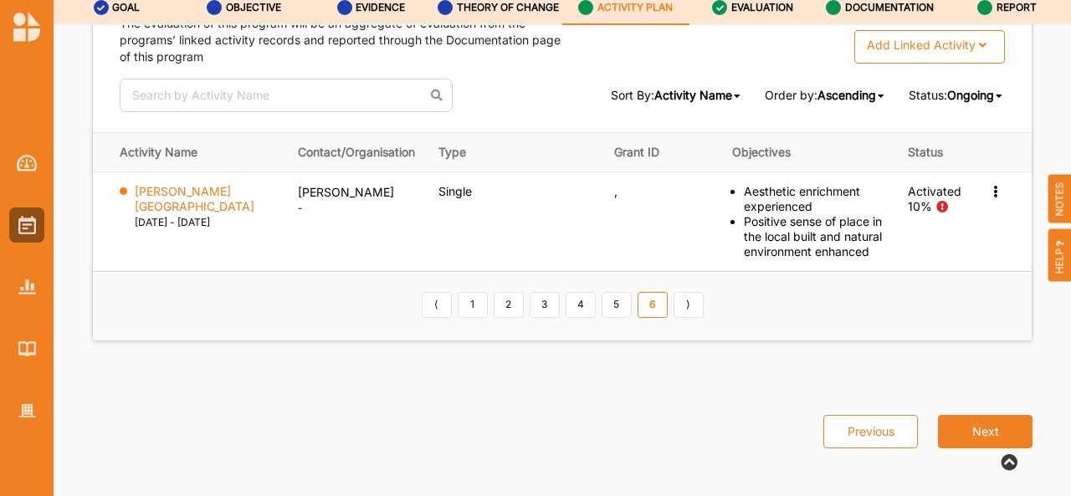
scroll to position [2784, 0]
click at [538, 308] on link "3" at bounding box center [545, 305] width 30 height 27
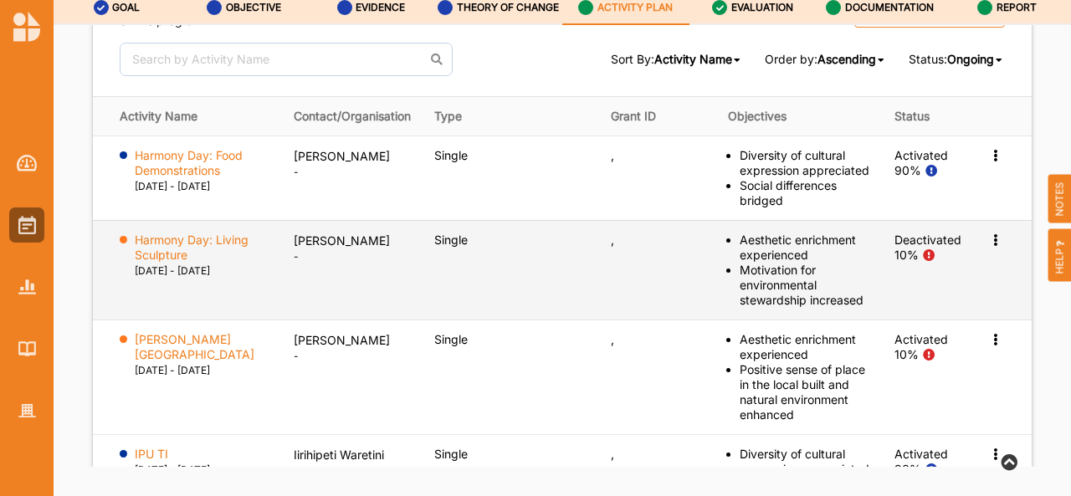
click at [990, 248] on div "View Report Activate Delete Activity" at bounding box center [997, 240] width 17 height 15
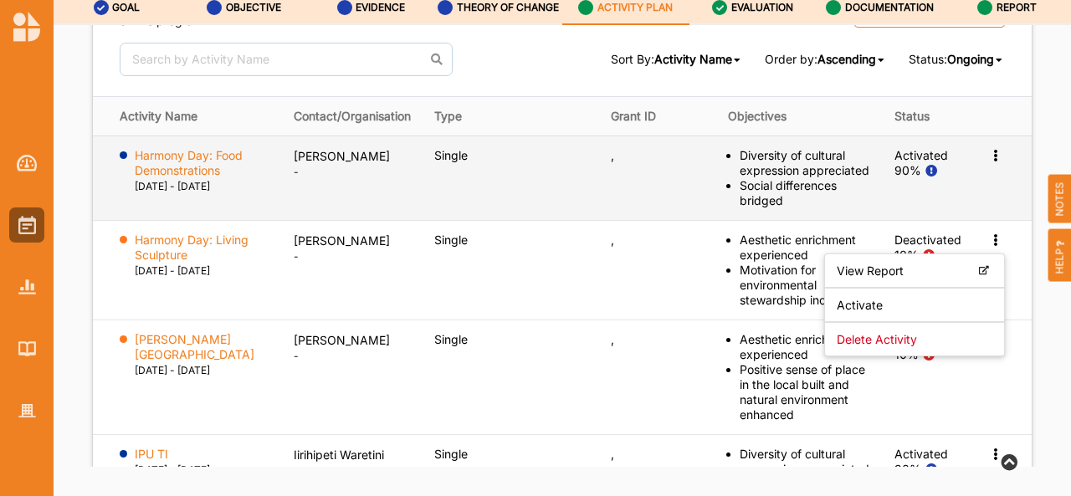
click at [572, 220] on td "Single" at bounding box center [511, 178] width 176 height 85
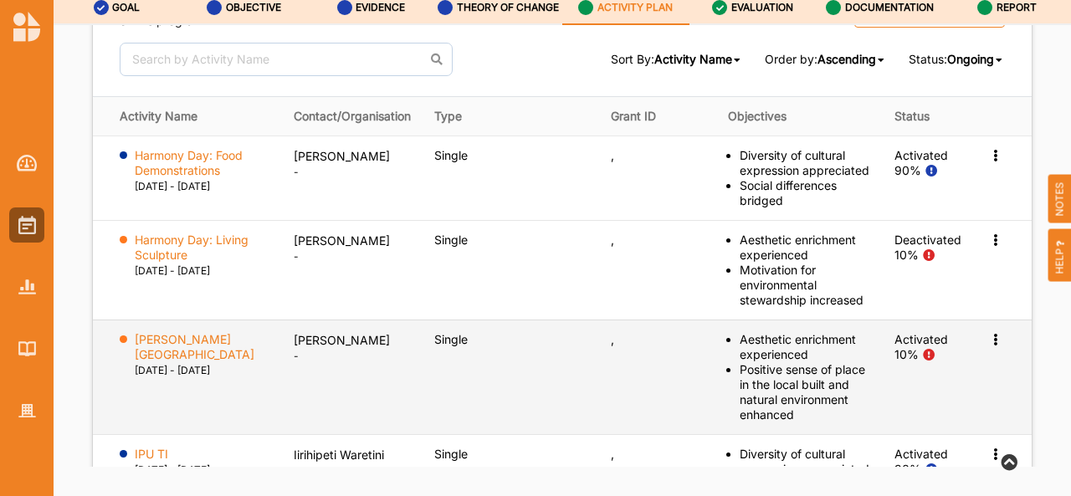
click at [889, 425] on td "Activated 10%" at bounding box center [928, 377] width 90 height 115
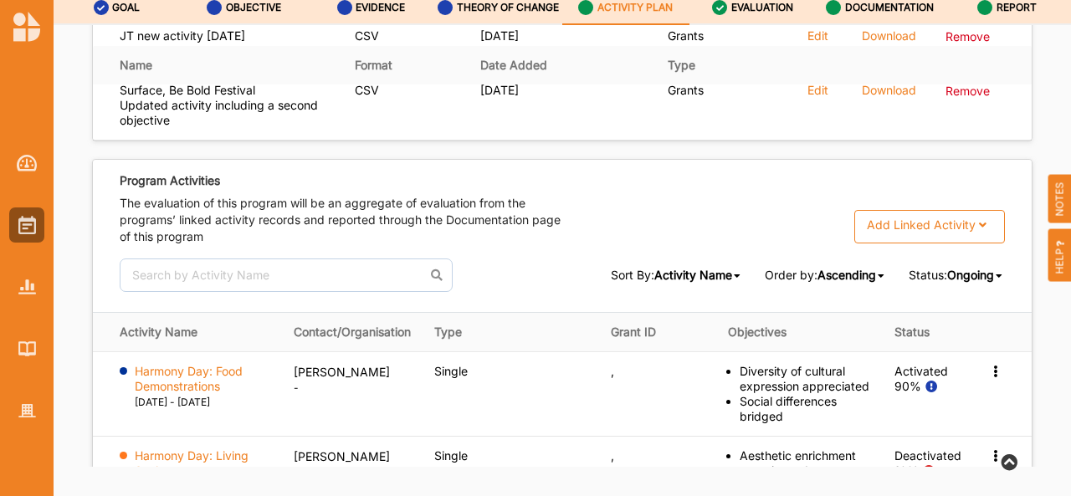
scroll to position [2555, 0]
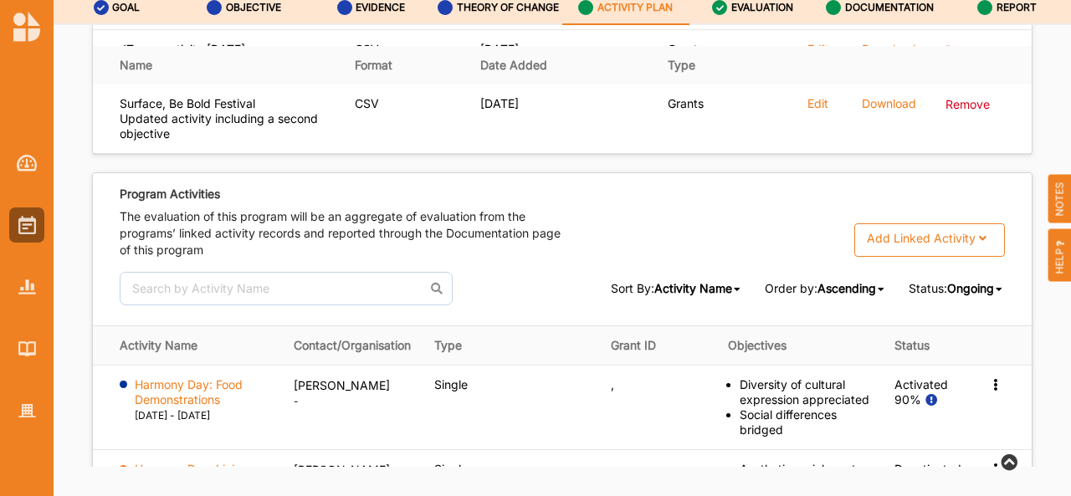
click at [975, 295] on span "Ongoing" at bounding box center [971, 288] width 47 height 14
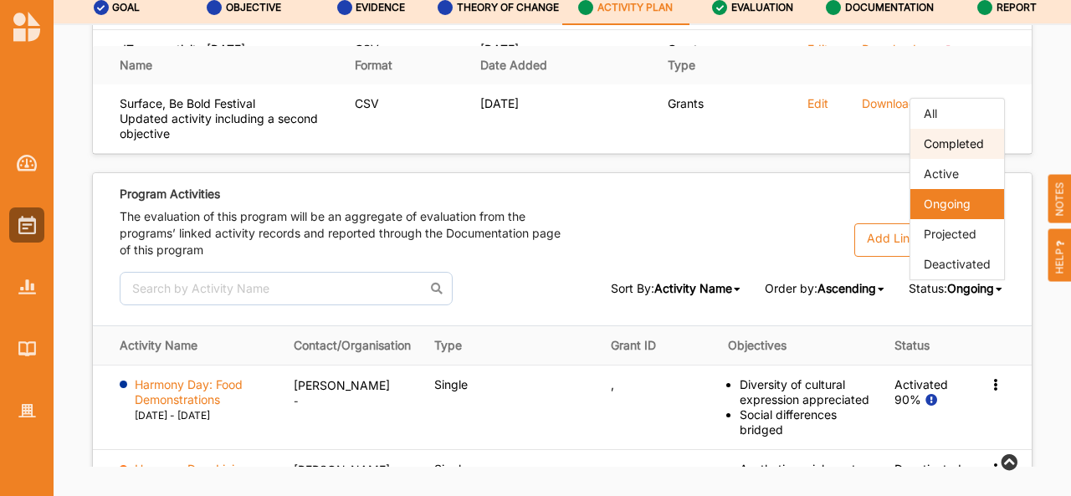
click at [968, 151] on span "Completed" at bounding box center [954, 143] width 60 height 14
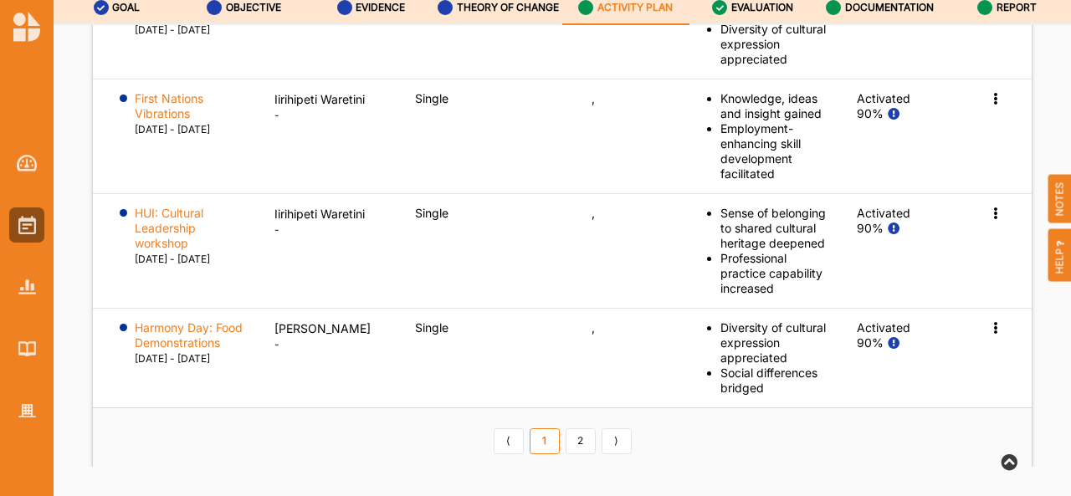
scroll to position [3226, 0]
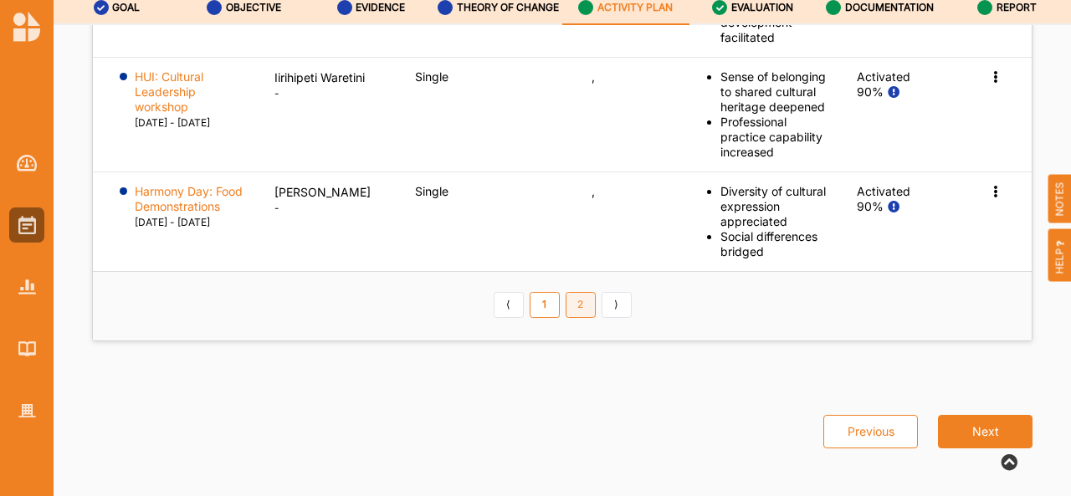
click at [576, 297] on link "2" at bounding box center [581, 305] width 30 height 27
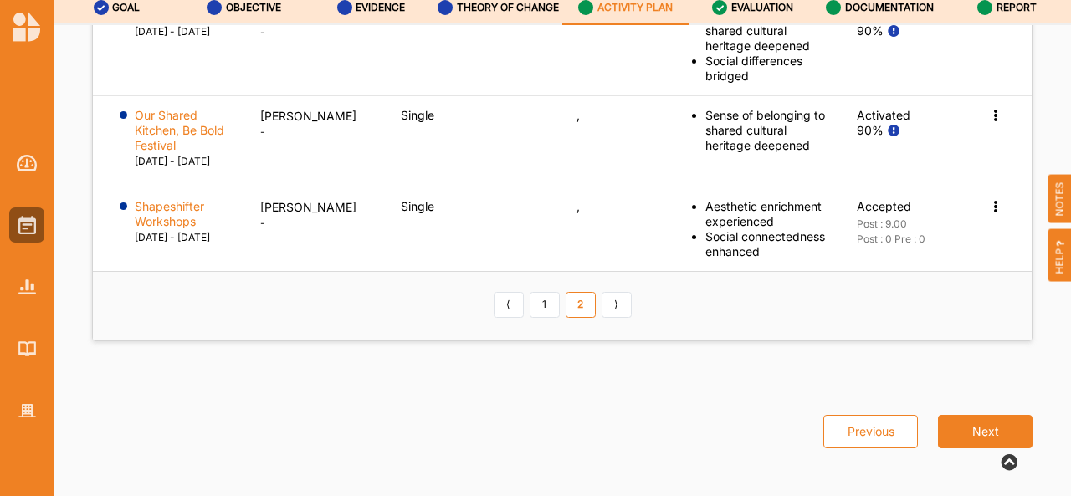
scroll to position [3193, 0]
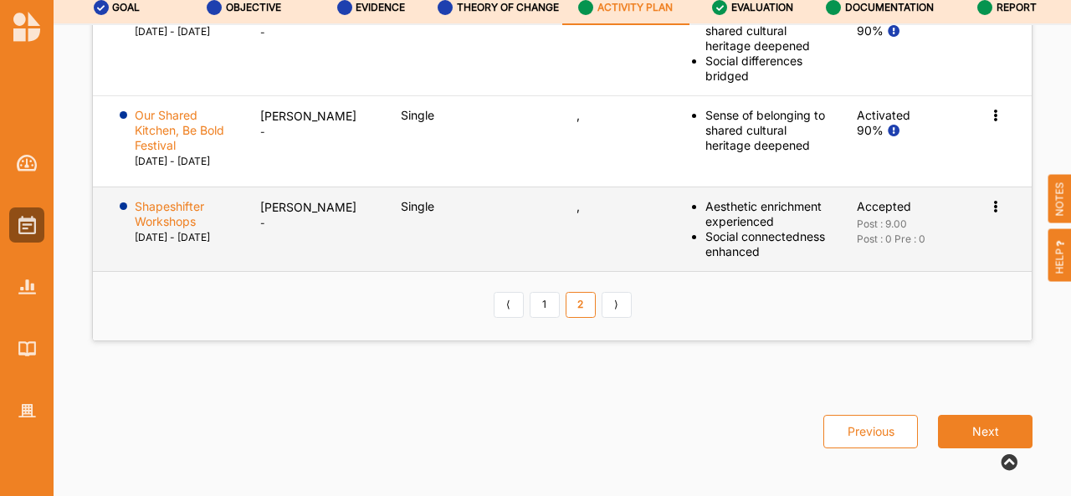
click at [987, 195] on td "Activation Information View Report Change Ownership" at bounding box center [1003, 229] width 59 height 85
click at [989, 199] on icon at bounding box center [996, 205] width 14 height 12
click at [417, 239] on td "Single" at bounding box center [477, 229] width 176 height 85
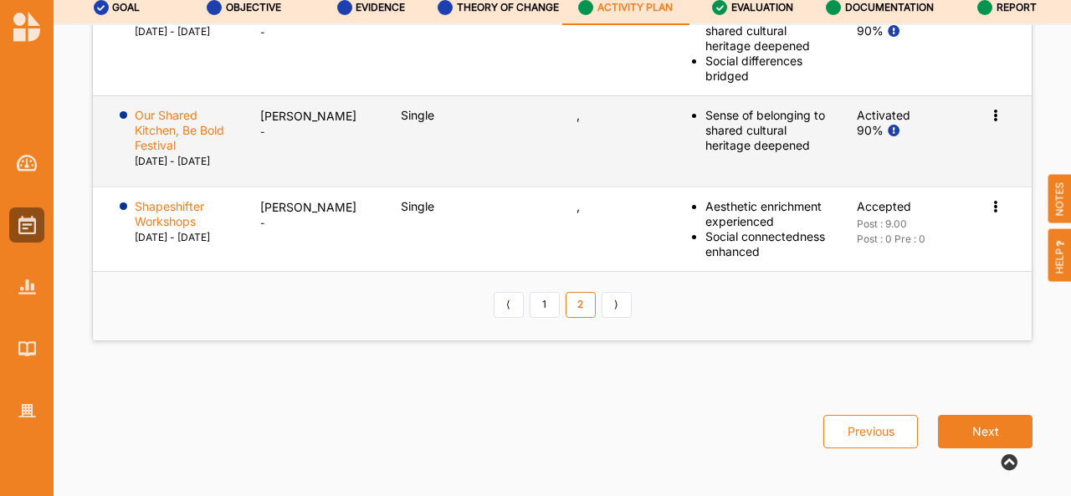
click at [989, 108] on icon at bounding box center [996, 114] width 14 height 12
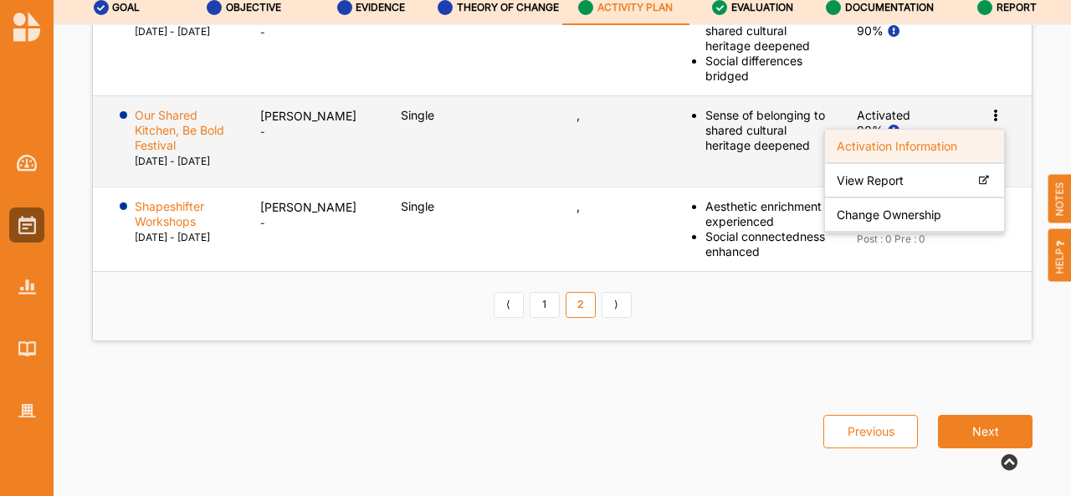
click at [874, 138] on label "Activation Information" at bounding box center [897, 145] width 121 height 15
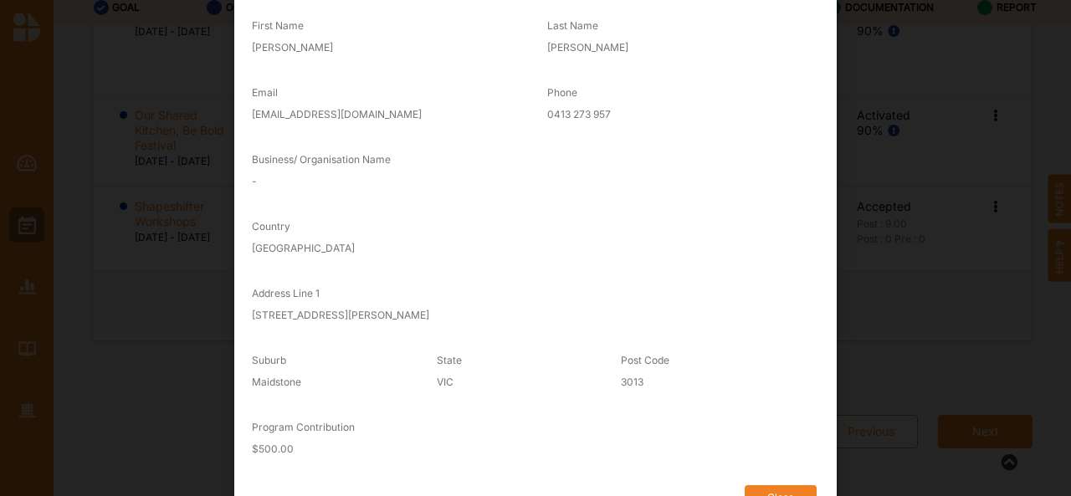
scroll to position [445, 0]
click at [377, 426] on div "Program Contribution $ 500.00" at bounding box center [535, 439] width 591 height 67
click at [425, 443] on div "$ 500.00" at bounding box center [536, 450] width 568 height 22
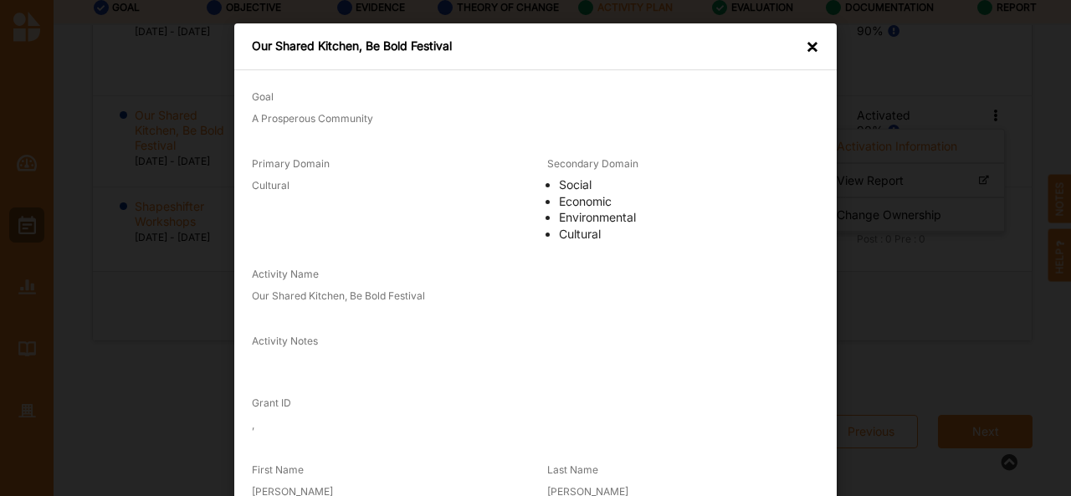
click at [782, 465] on div "Last Name Tran" at bounding box center [683, 483] width 295 height 67
click at [800, 48] on div "Our Shared Kitchen, Be Bold Festival ×" at bounding box center [535, 46] width 603 height 47
click at [815, 44] on div "Our Shared Kitchen, Be Bold Festival ×" at bounding box center [535, 46] width 603 height 47
click at [814, 42] on div "×" at bounding box center [812, 47] width 13 height 17
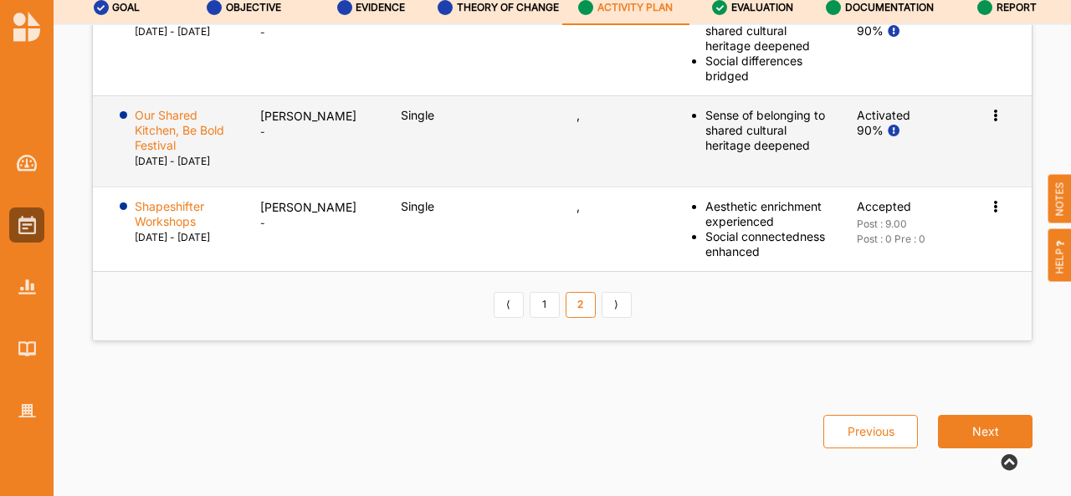
click at [989, 108] on icon at bounding box center [996, 114] width 14 height 12
click at [148, 116] on label "Our Shared Kitchen, Be Bold Festival" at bounding box center [186, 130] width 102 height 45
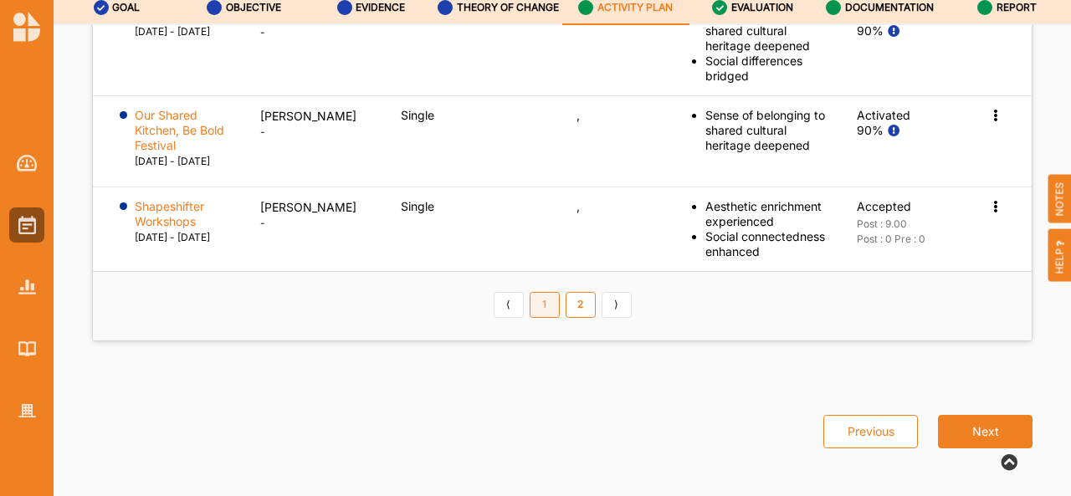
click at [542, 306] on link "1" at bounding box center [545, 305] width 30 height 27
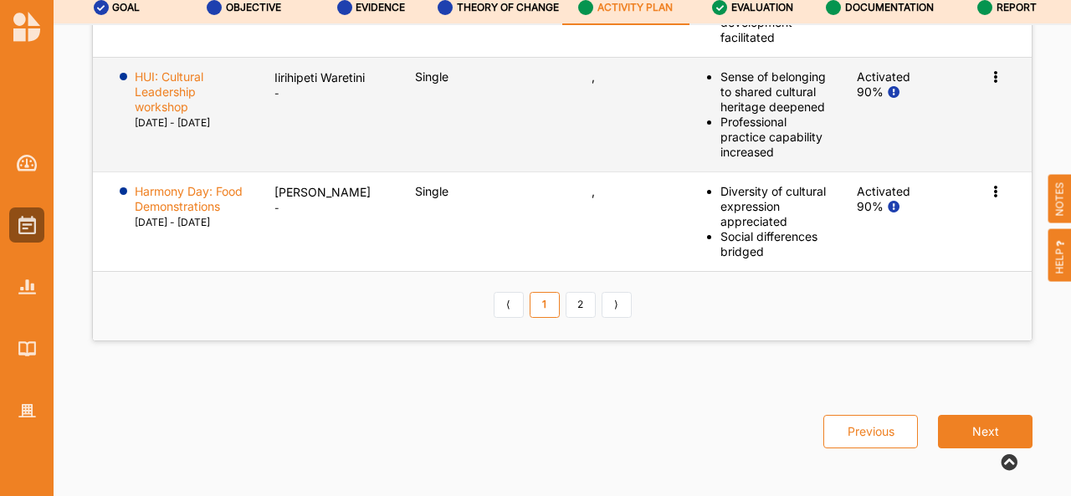
scroll to position [3226, 0]
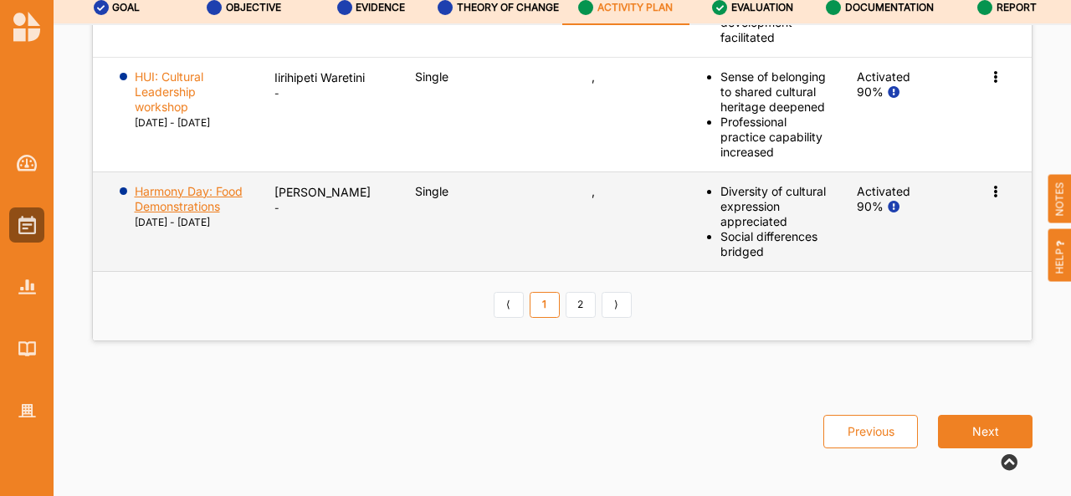
click at [194, 200] on label "Harmony Day: Food Demonstrations" at bounding box center [193, 199] width 117 height 30
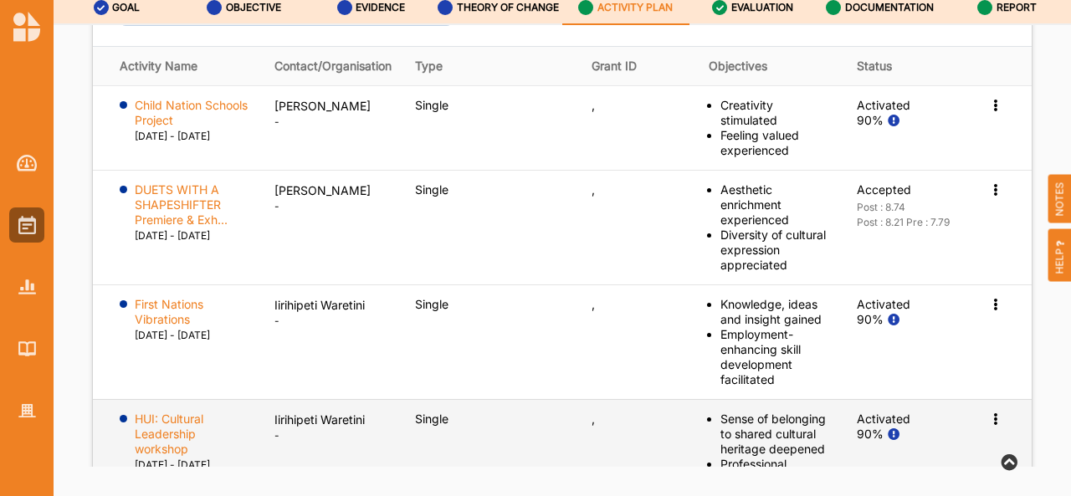
scroll to position [2945, 0]
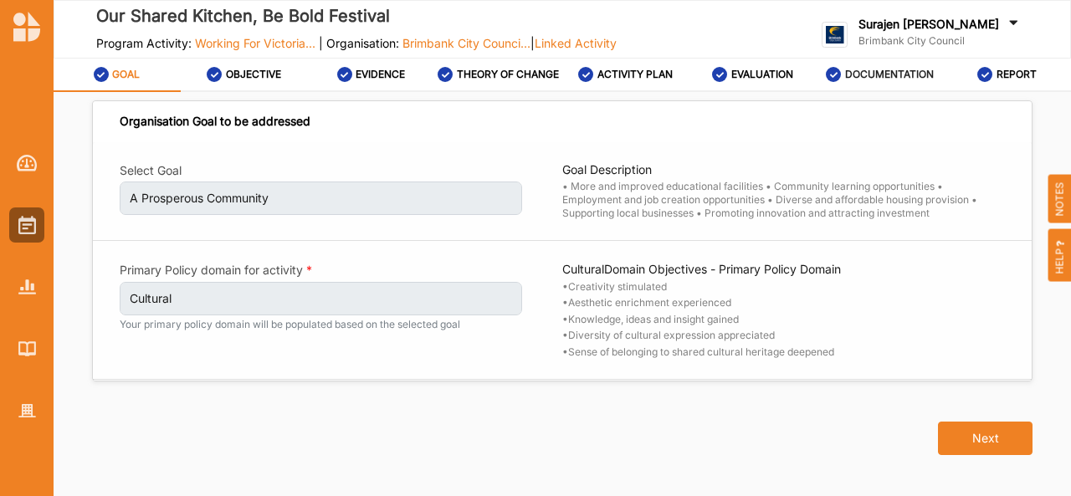
click at [908, 85] on div "DOCUMENTATION" at bounding box center [880, 74] width 108 height 30
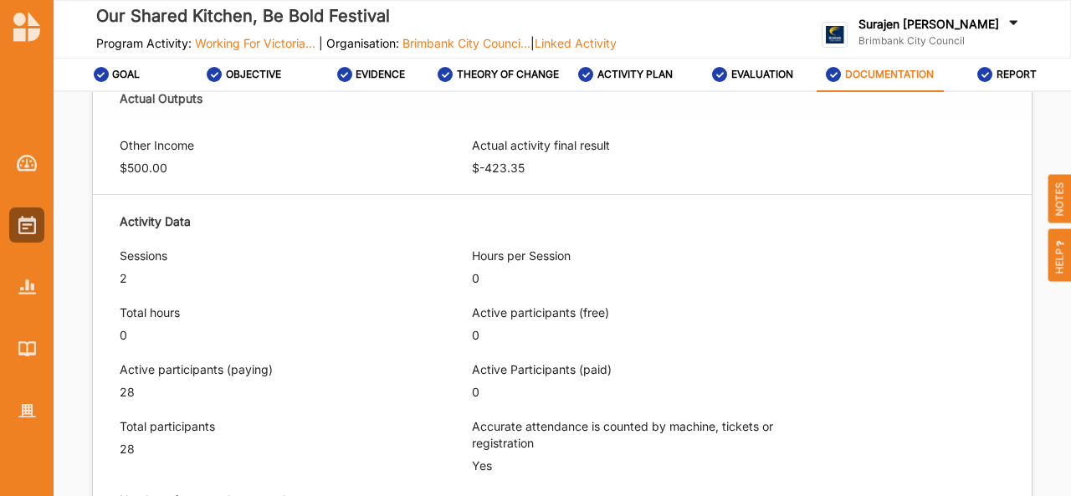
scroll to position [1219, 0]
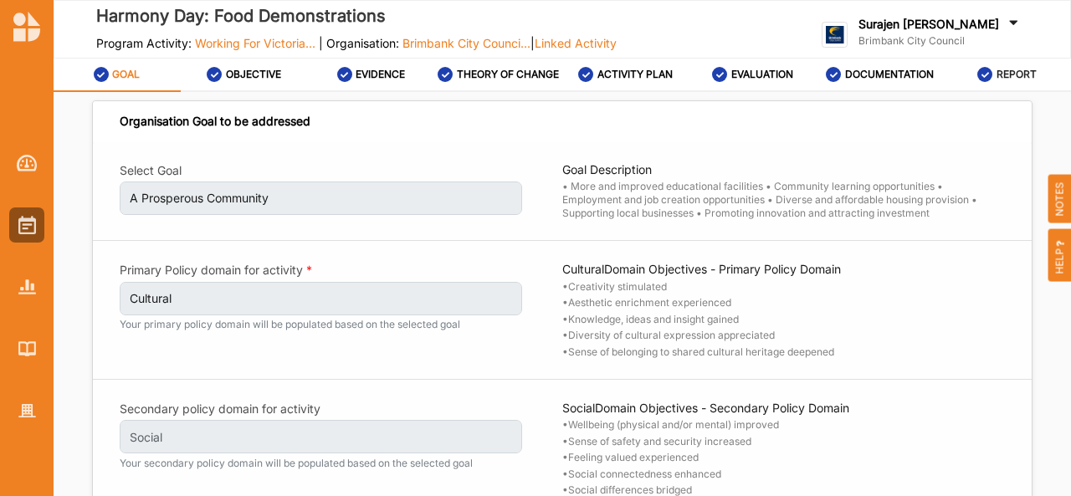
click at [1008, 86] on div "REPORT" at bounding box center [1007, 74] width 59 height 30
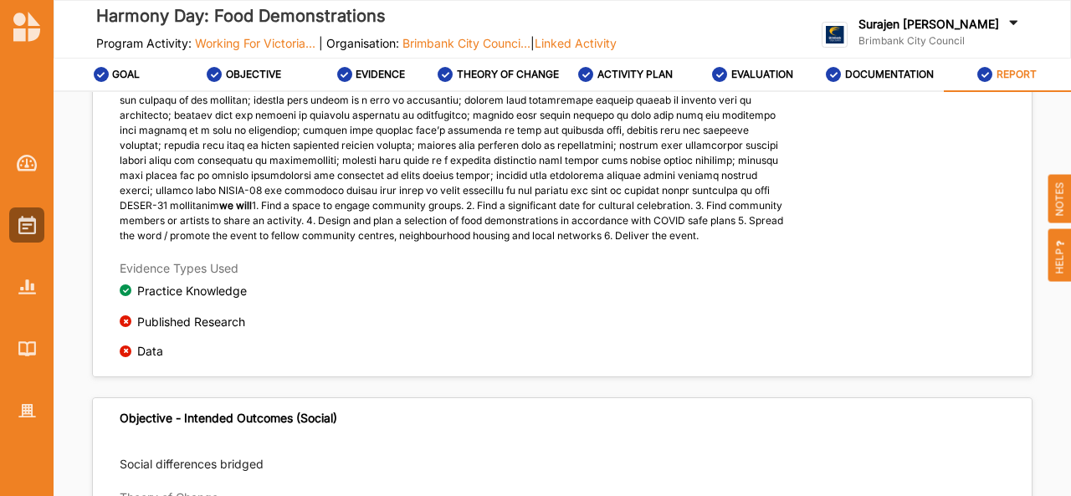
scroll to position [634, 0]
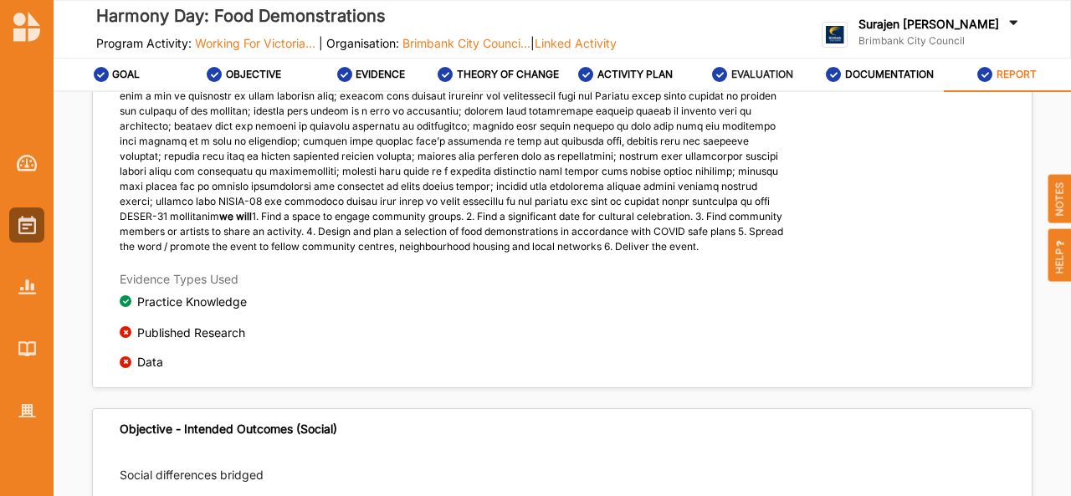
click at [749, 70] on label "EVALUATION" at bounding box center [763, 74] width 62 height 13
